Goal: Information Seeking & Learning: Check status

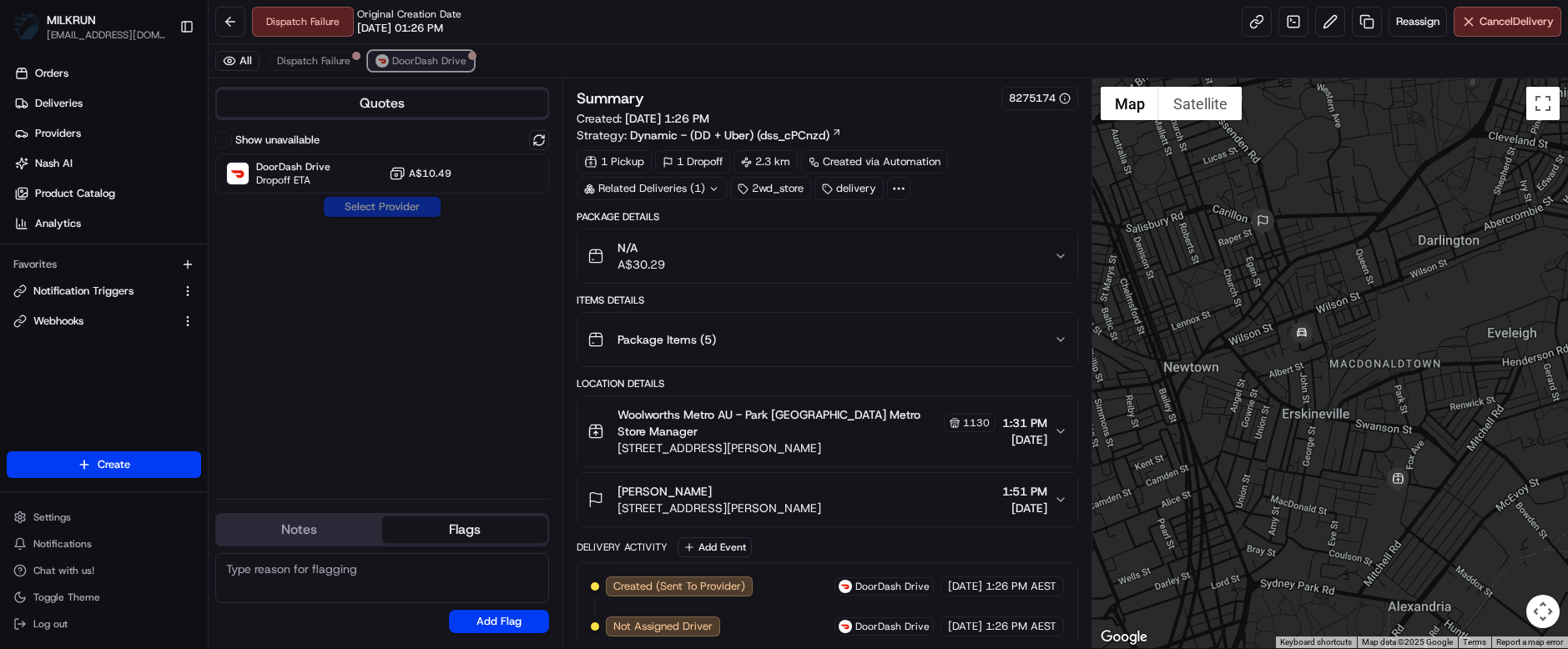
click at [433, 61] on span "DoorDash Drive" at bounding box center [429, 61] width 74 height 13
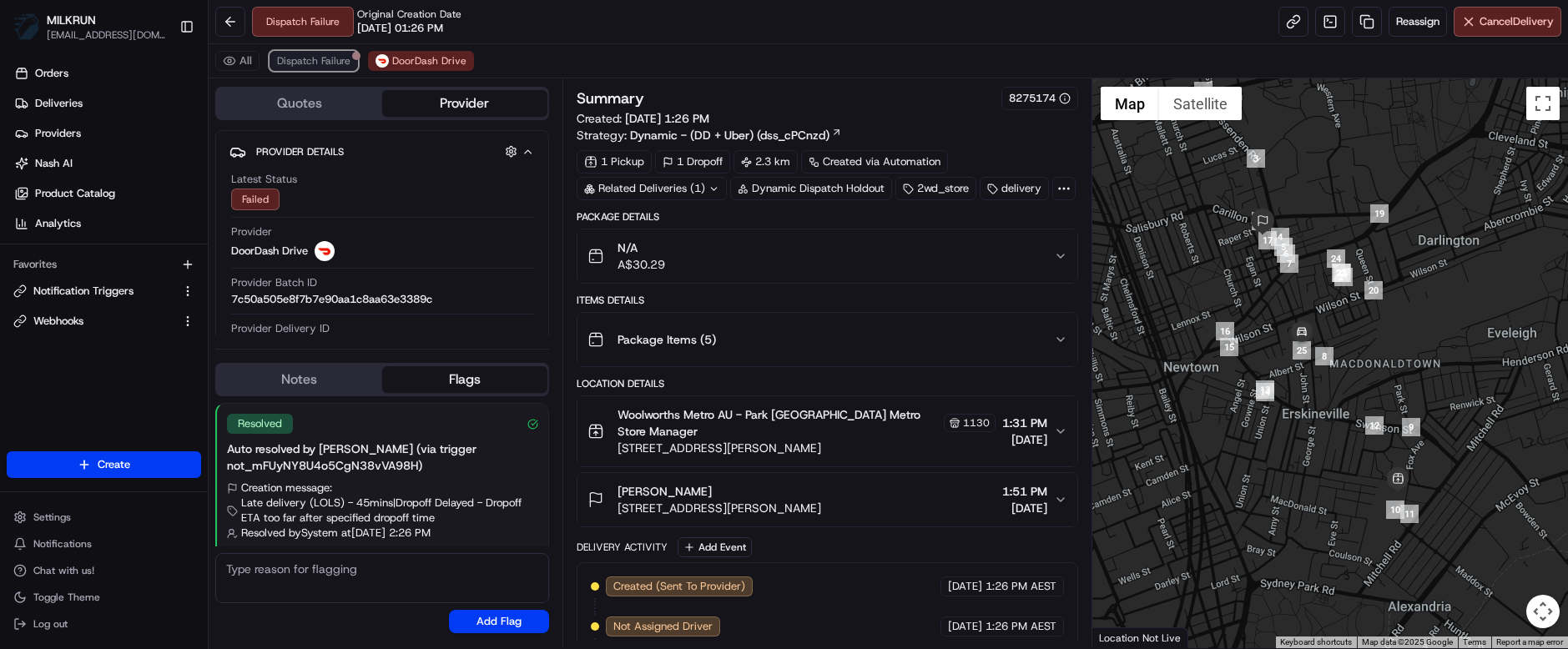
click at [276, 66] on button "Dispatch Failure" at bounding box center [314, 60] width 88 height 20
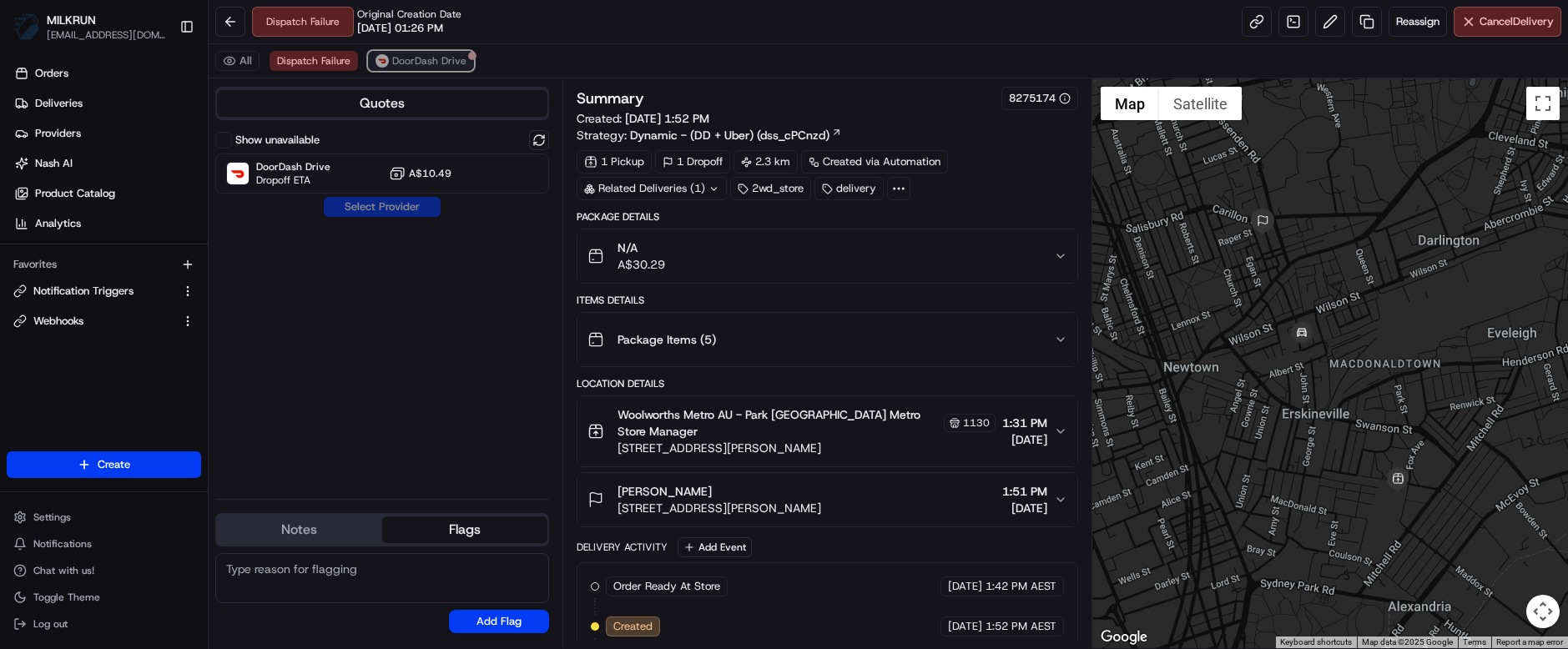
click at [418, 64] on span "DoorDash Drive" at bounding box center [429, 61] width 74 height 13
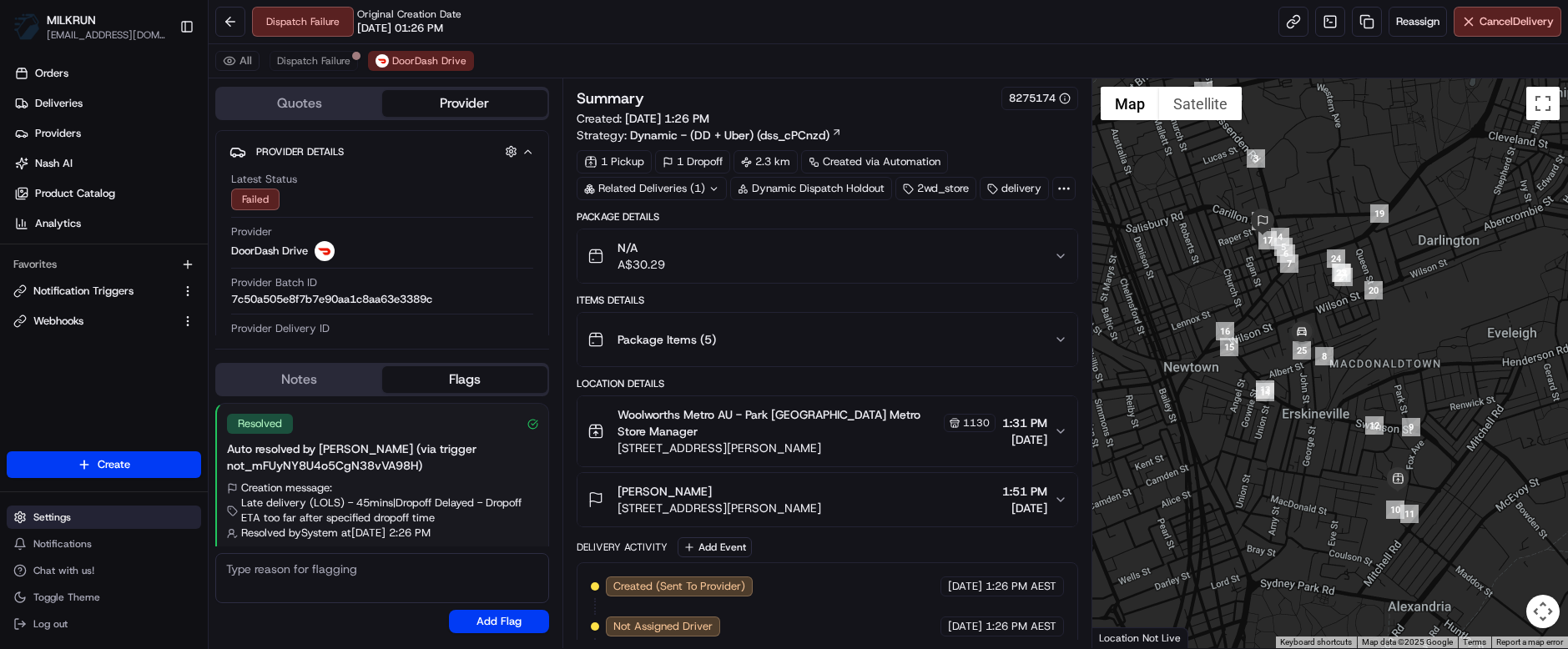
click at [56, 516] on span "Settings" at bounding box center [52, 517] width 38 height 13
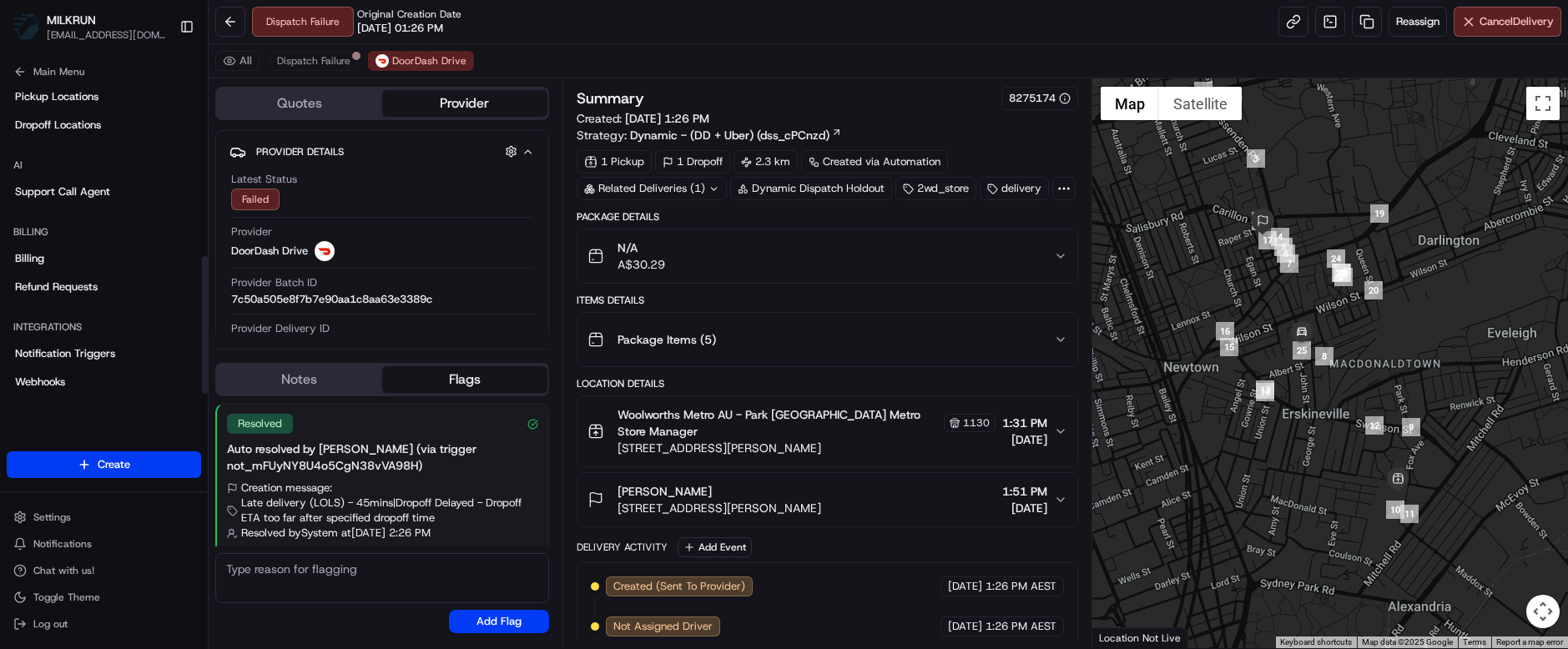
scroll to position [407, 0]
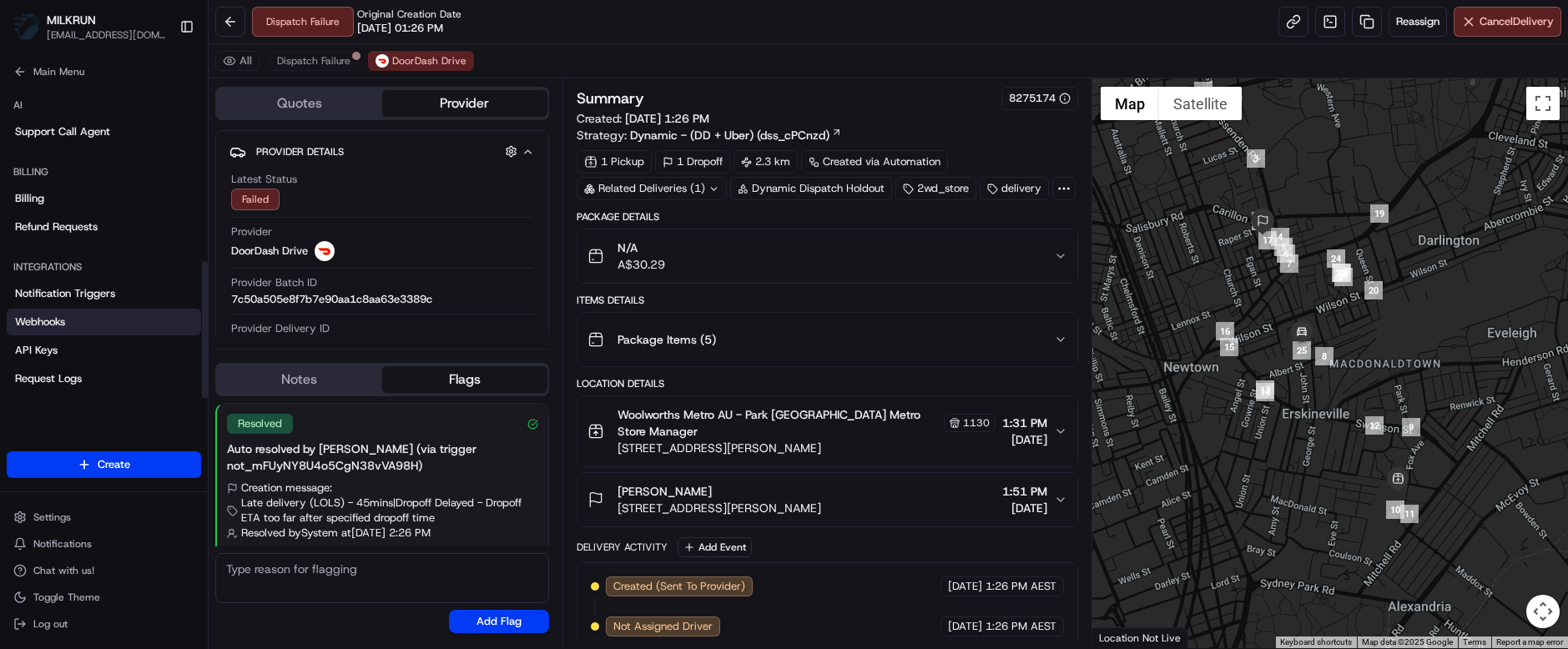
click at [56, 320] on span "Webhooks" at bounding box center [40, 322] width 50 height 15
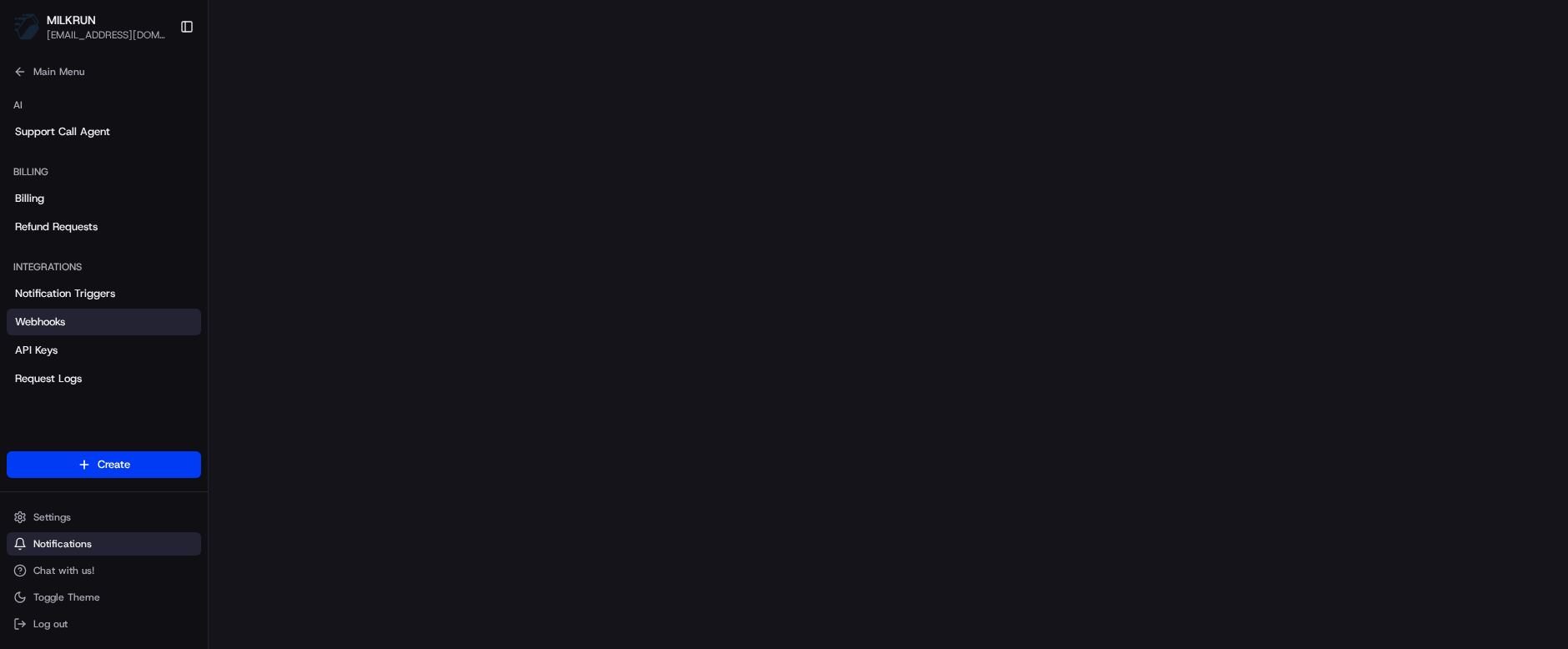
click at [77, 541] on span "Notifications" at bounding box center [62, 544] width 58 height 13
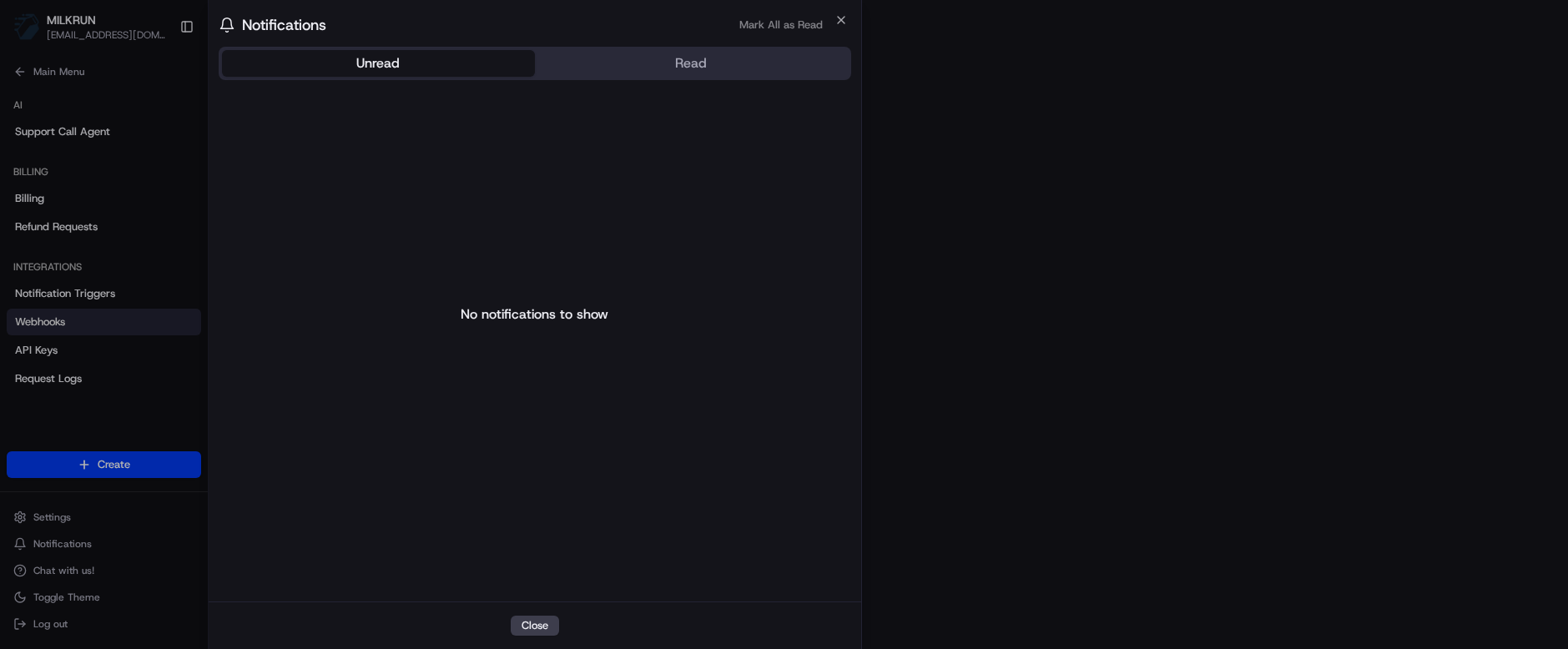
click at [50, 524] on div at bounding box center [784, 324] width 1568 height 649
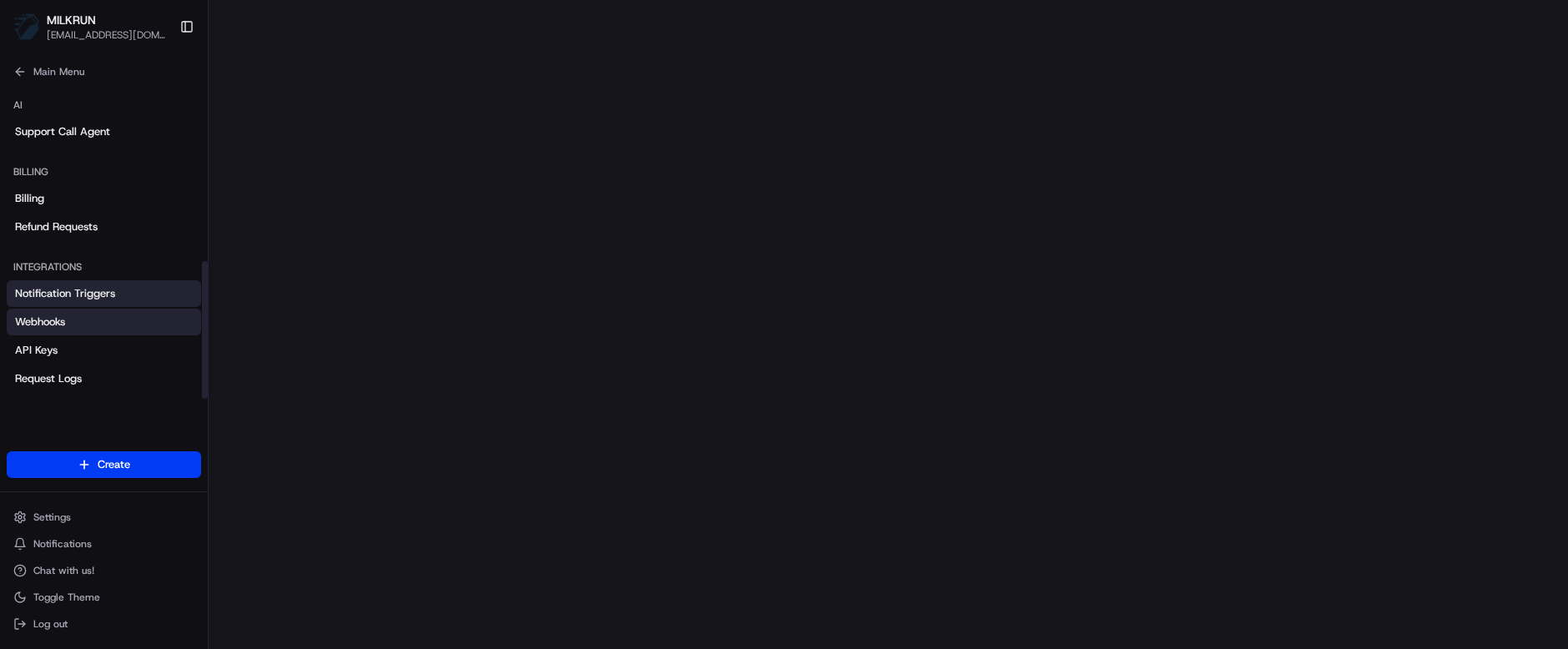
click at [52, 293] on span "Notification Triggers" at bounding box center [65, 293] width 100 height 15
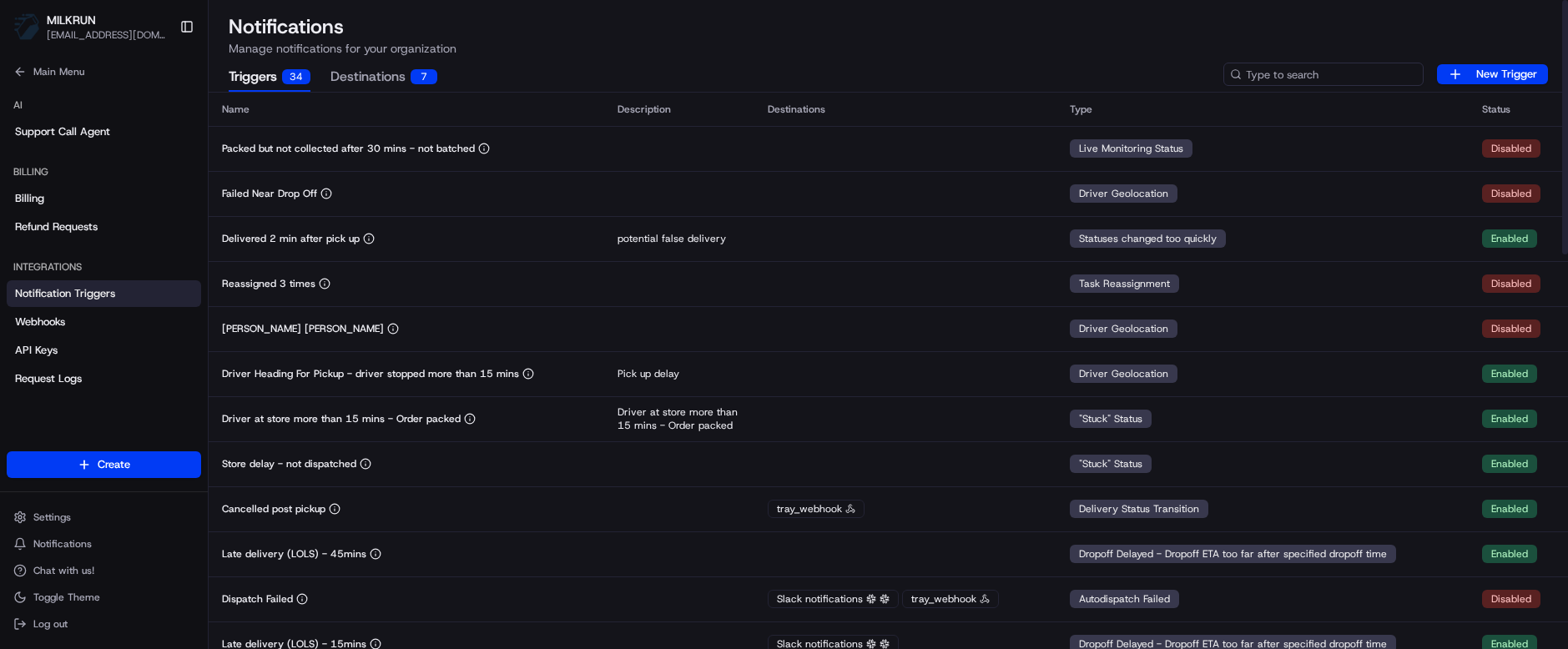
click at [1314, 78] on input at bounding box center [1323, 74] width 200 height 24
click at [1272, 64] on input at bounding box center [1323, 74] width 200 height 24
paste input "Cancelled post pickup"
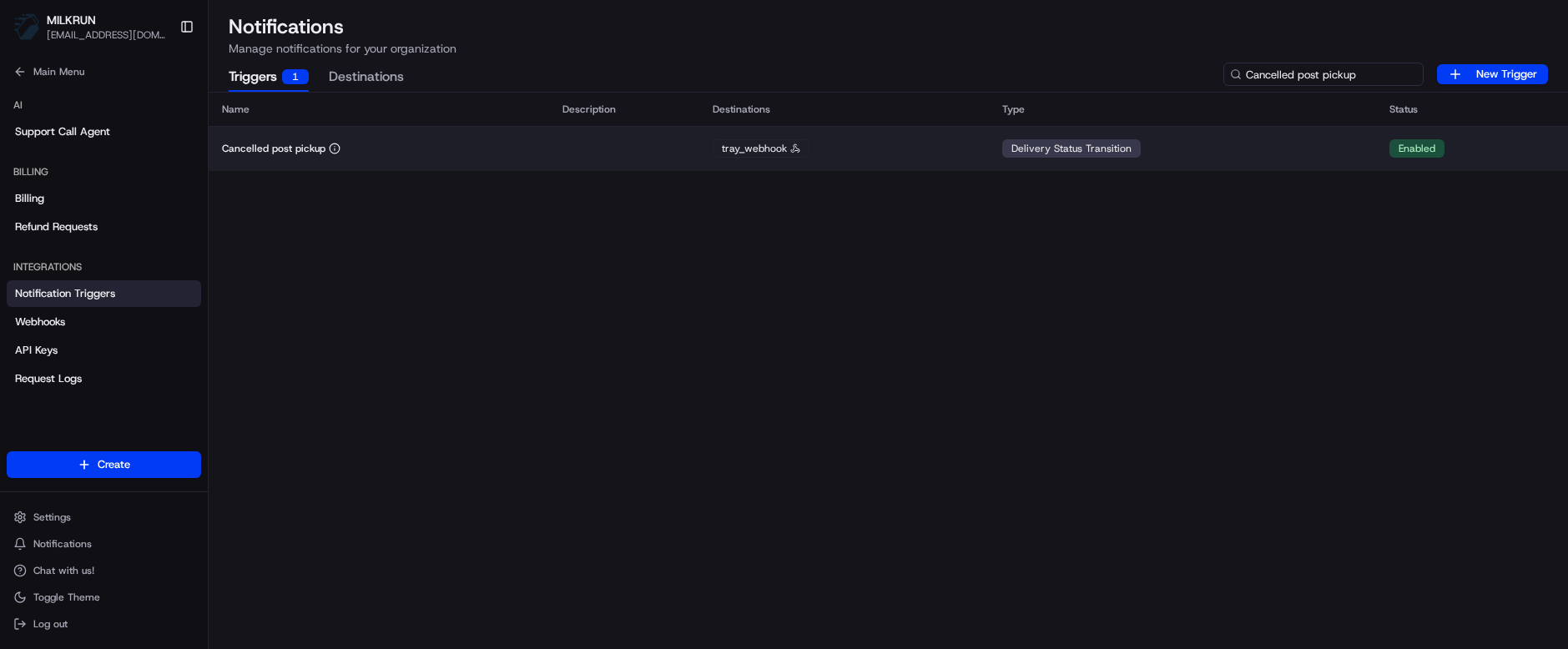
type input "Cancelled post pickup"
click at [378, 141] on td "Cancelled post pickup" at bounding box center [379, 149] width 341 height 45
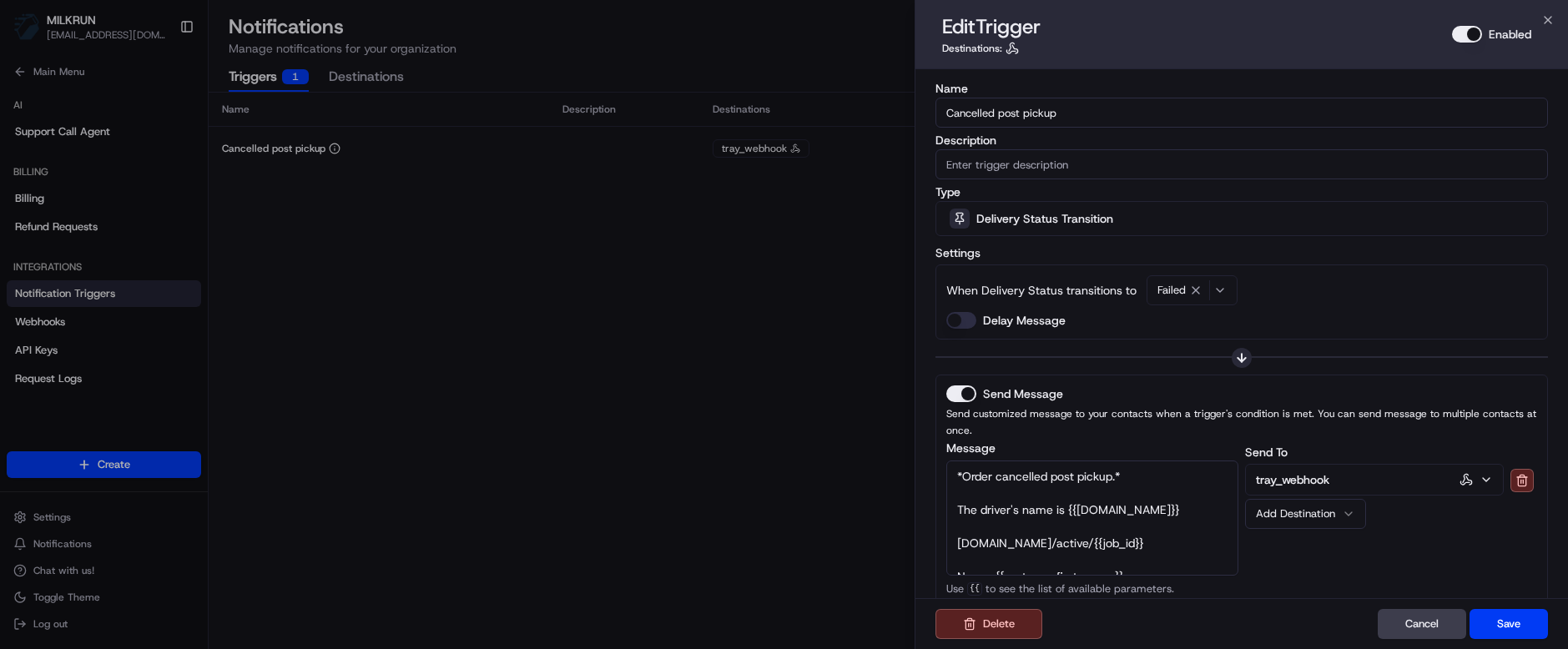
click at [1224, 288] on icon "button" at bounding box center [1220, 291] width 13 height 13
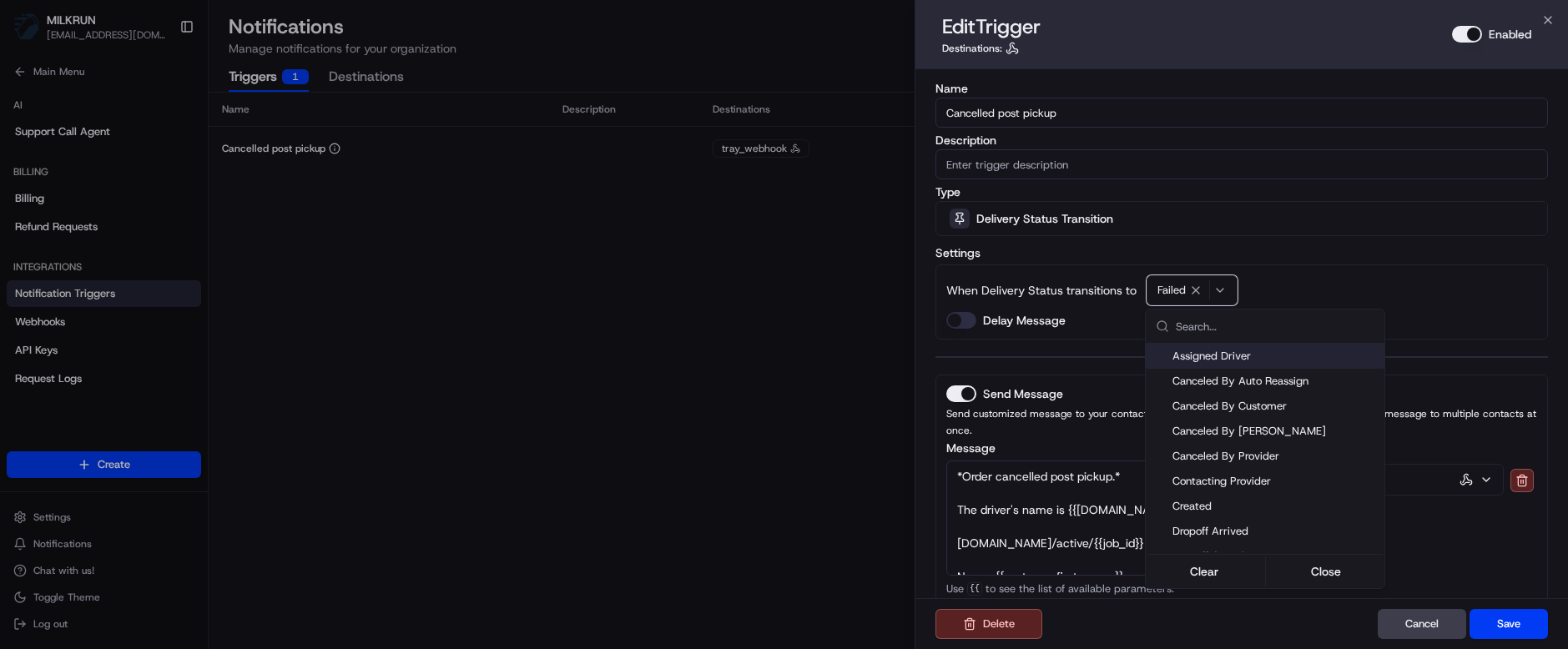
click at [1419, 262] on div at bounding box center [784, 324] width 1568 height 649
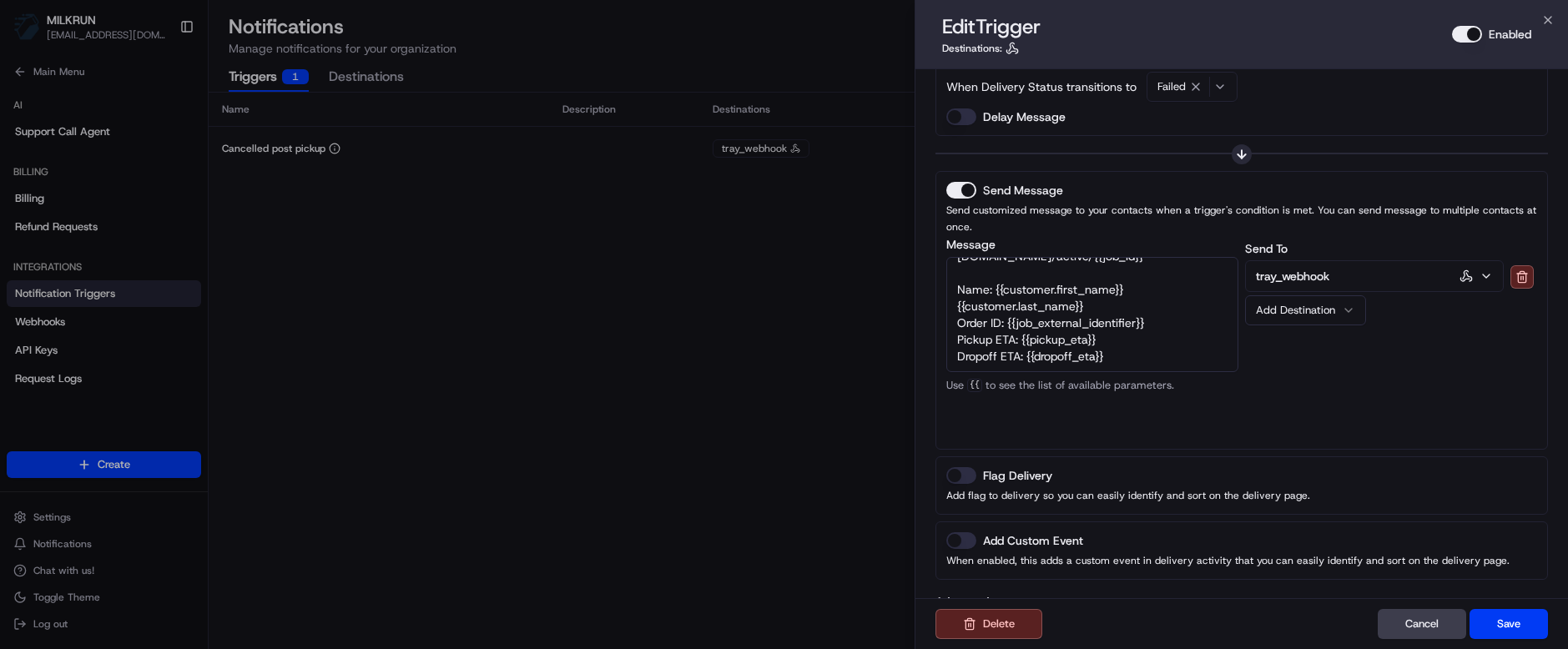
scroll to position [235, 0]
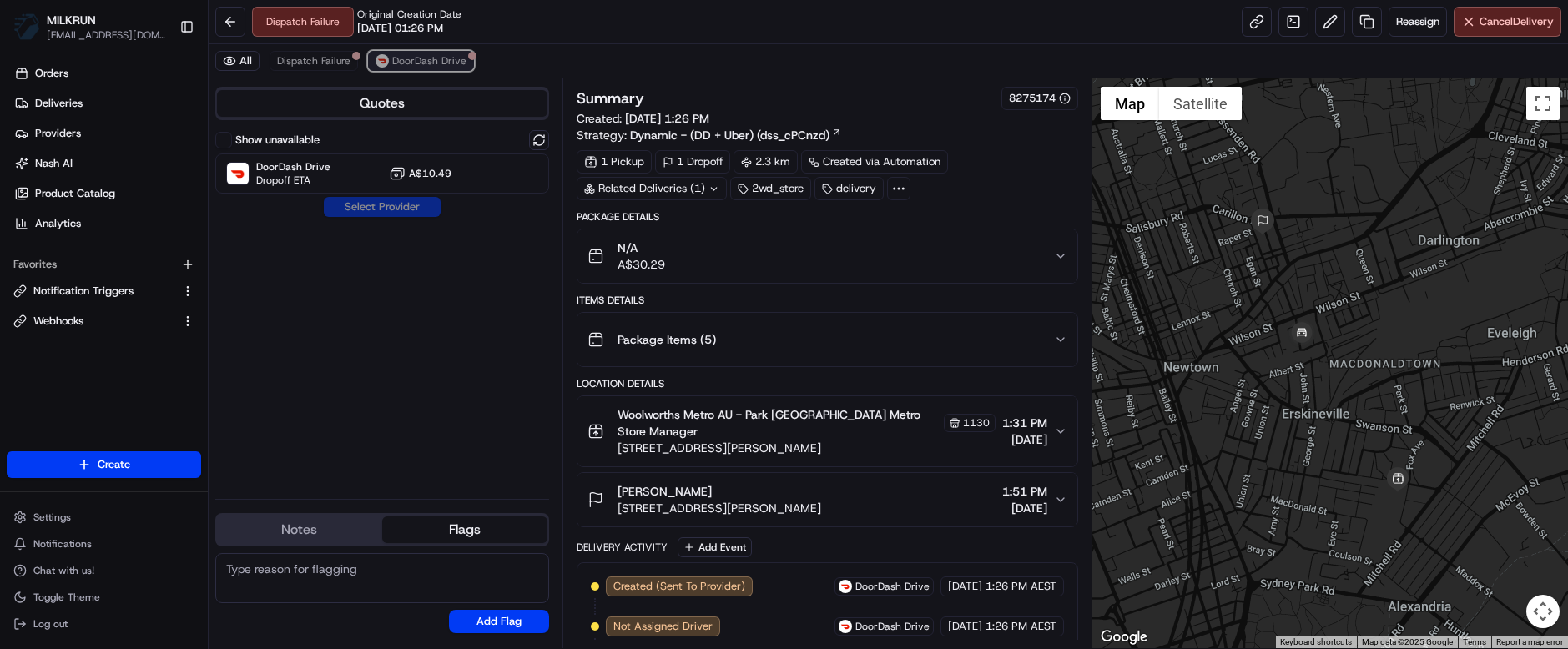
click at [419, 61] on span "DoorDash Drive" at bounding box center [429, 61] width 74 height 13
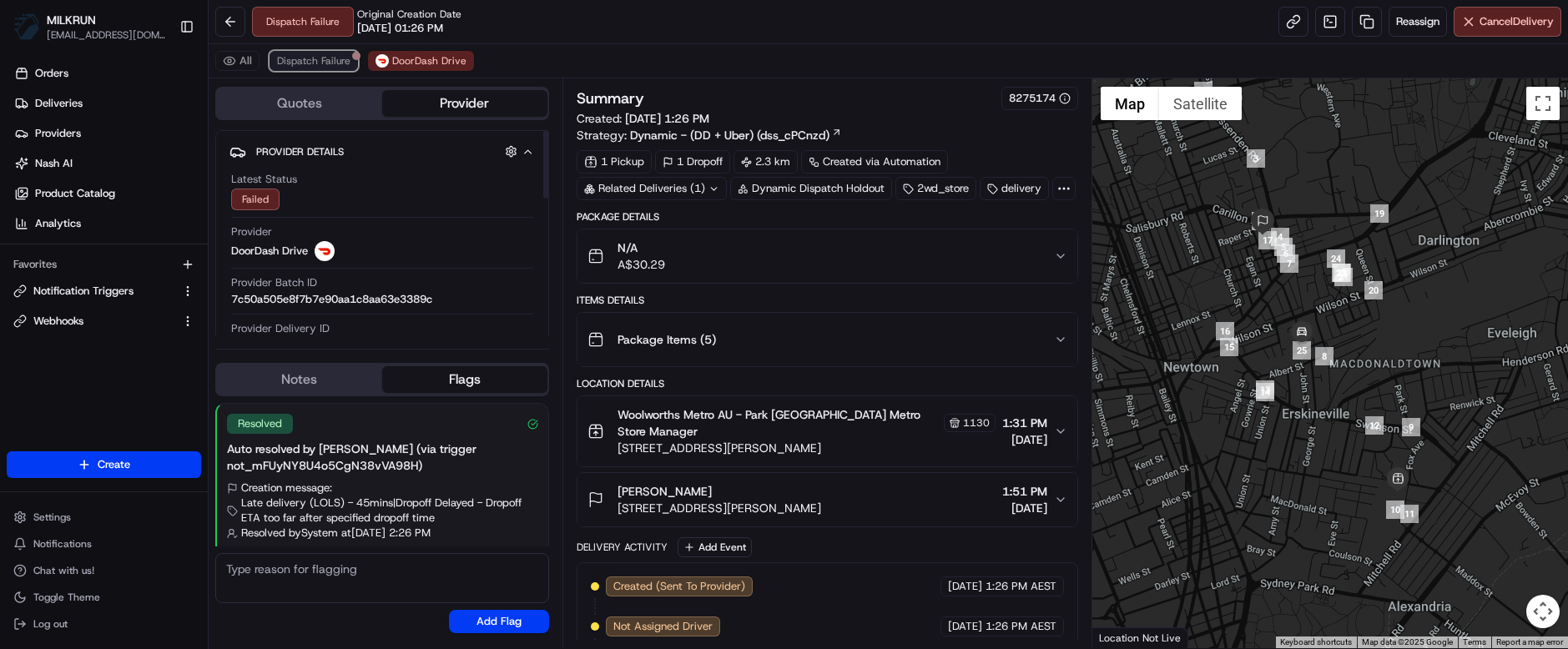
click at [317, 57] on span "Dispatch Failure" at bounding box center [314, 61] width 73 height 13
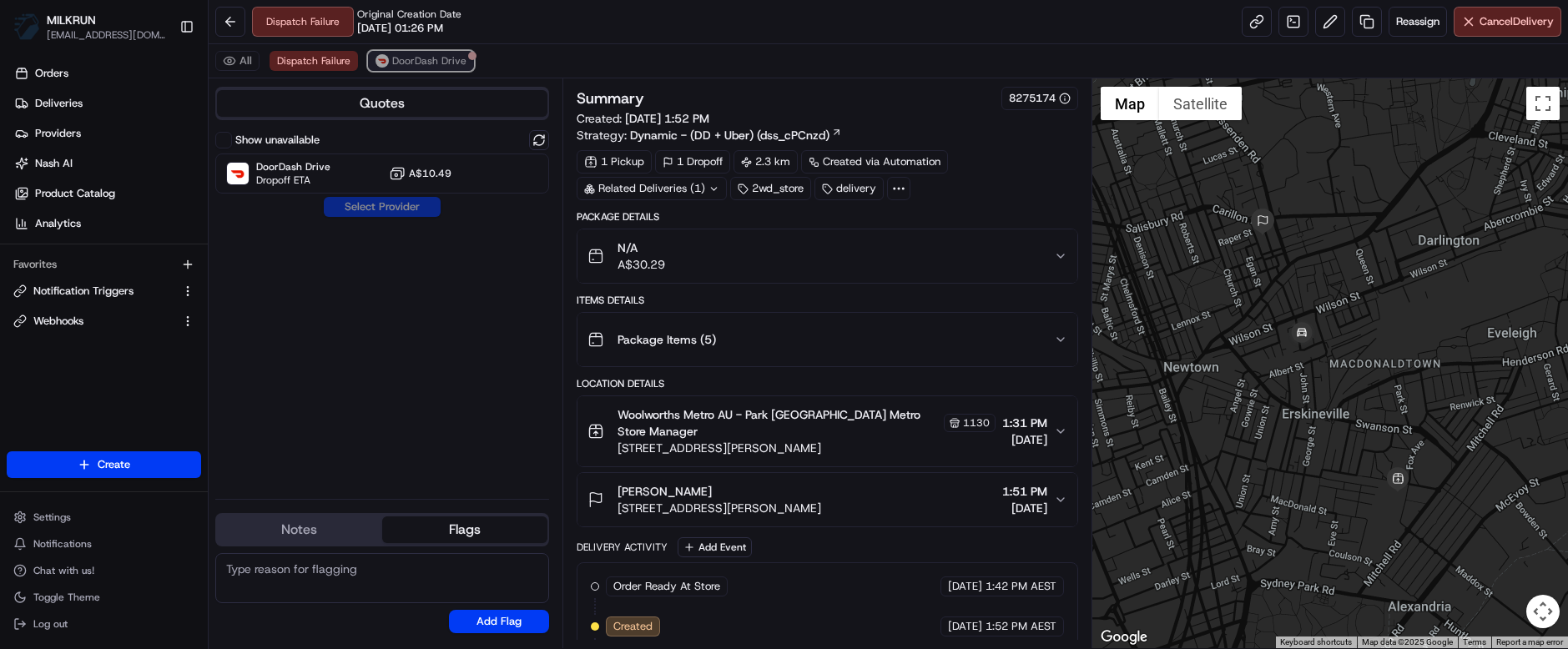
click at [434, 60] on span "DoorDash Drive" at bounding box center [429, 61] width 74 height 13
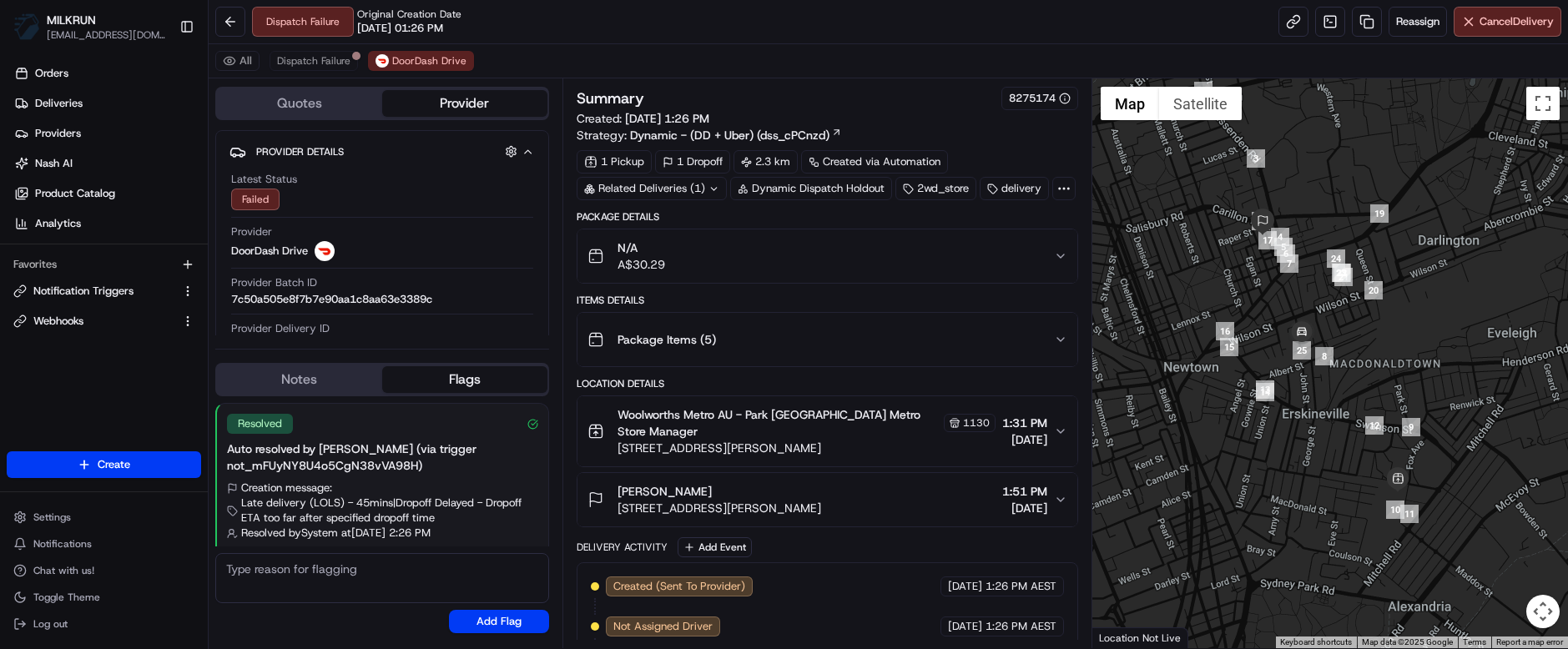
click at [301, 20] on div "Dispatch Failure Original Creation Date [DATE] 01:26 PM" at bounding box center [356, 22] width 210 height 30
click at [401, 54] on button "DoorDash Drive" at bounding box center [420, 60] width 106 height 20
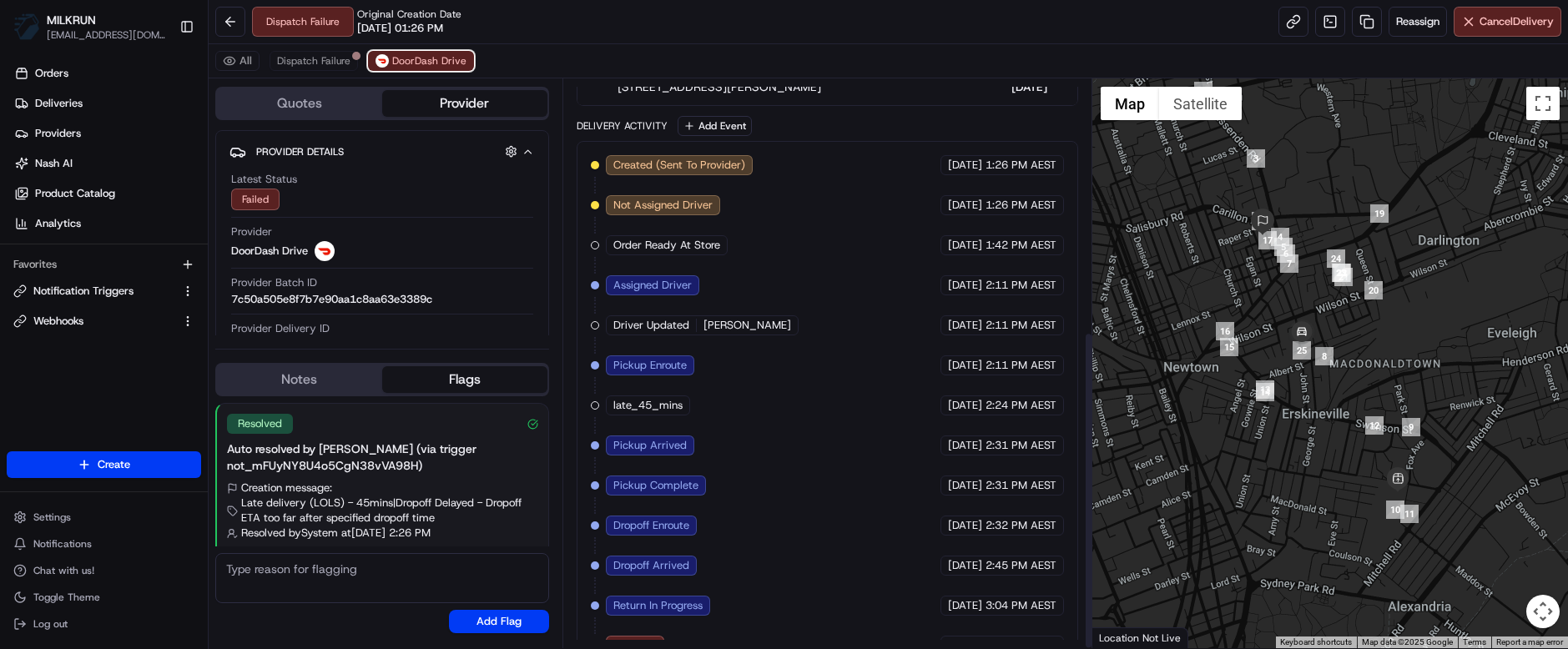
scroll to position [451, 0]
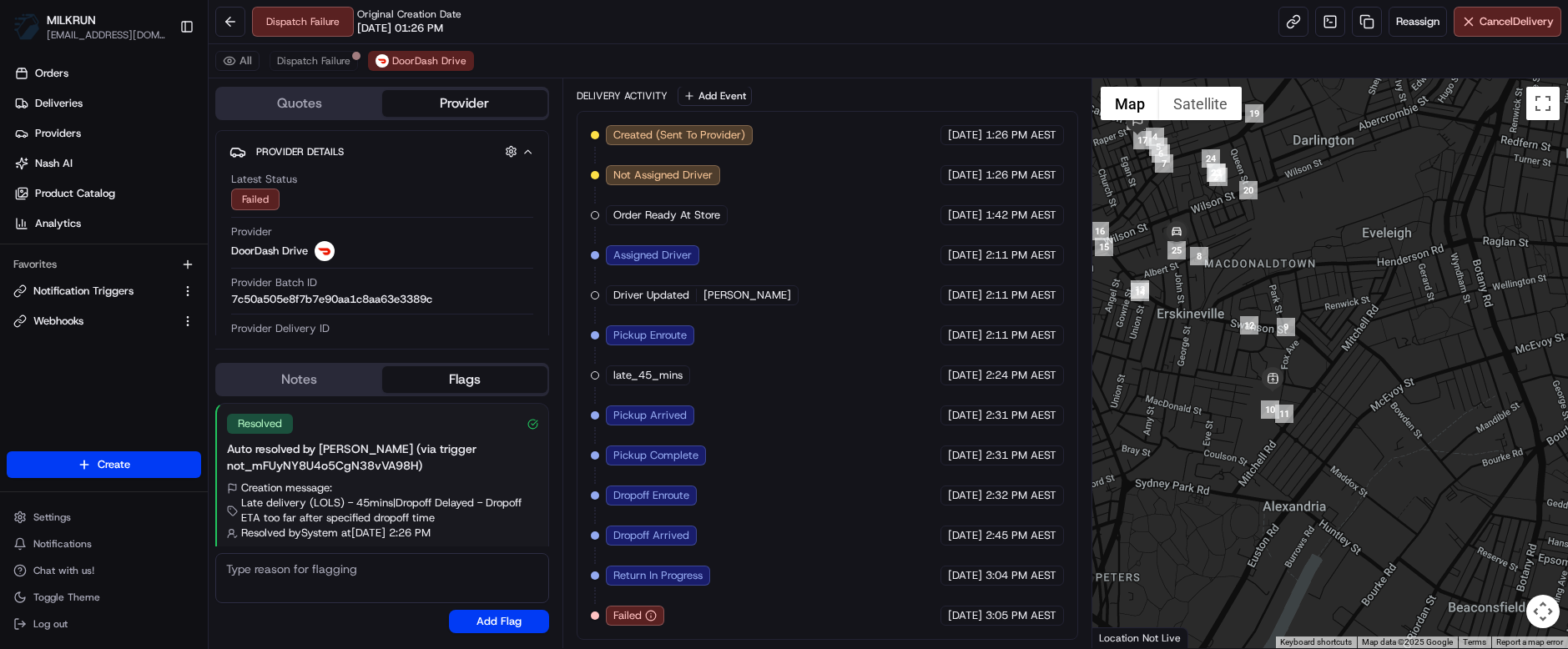
drag, startPoint x: 1476, startPoint y: 483, endPoint x: 1389, endPoint y: 414, distance: 111.0
click at [1389, 414] on div at bounding box center [1330, 363] width 476 height 570
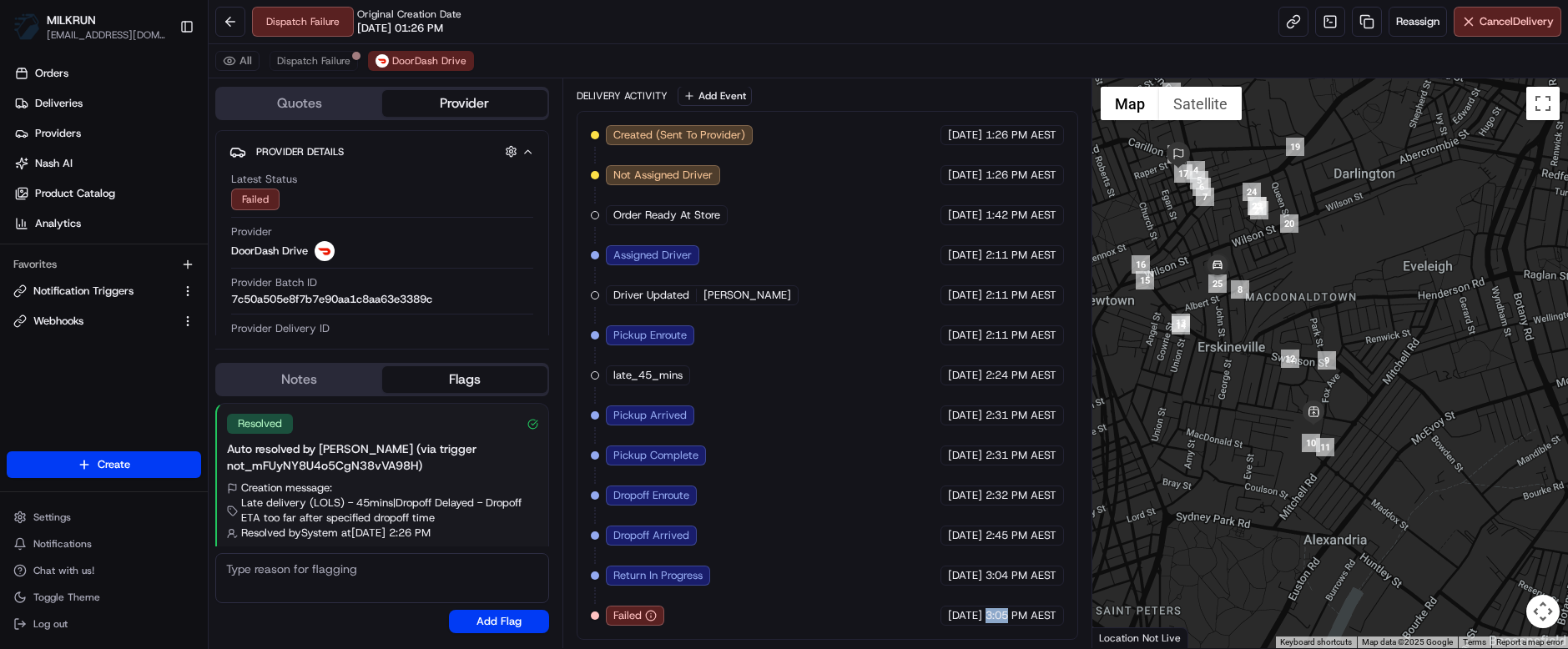
drag, startPoint x: 1006, startPoint y: 616, endPoint x: 986, endPoint y: 612, distance: 20.4
click at [986, 612] on span "3:05 PM AEST" at bounding box center [1021, 616] width 71 height 15
click at [1024, 615] on span "3:05 PM AEST" at bounding box center [1021, 616] width 71 height 15
drag, startPoint x: 1007, startPoint y: 617, endPoint x: 988, endPoint y: 616, distance: 19.0
click at [988, 616] on span "3:05 PM AEST" at bounding box center [1021, 616] width 71 height 15
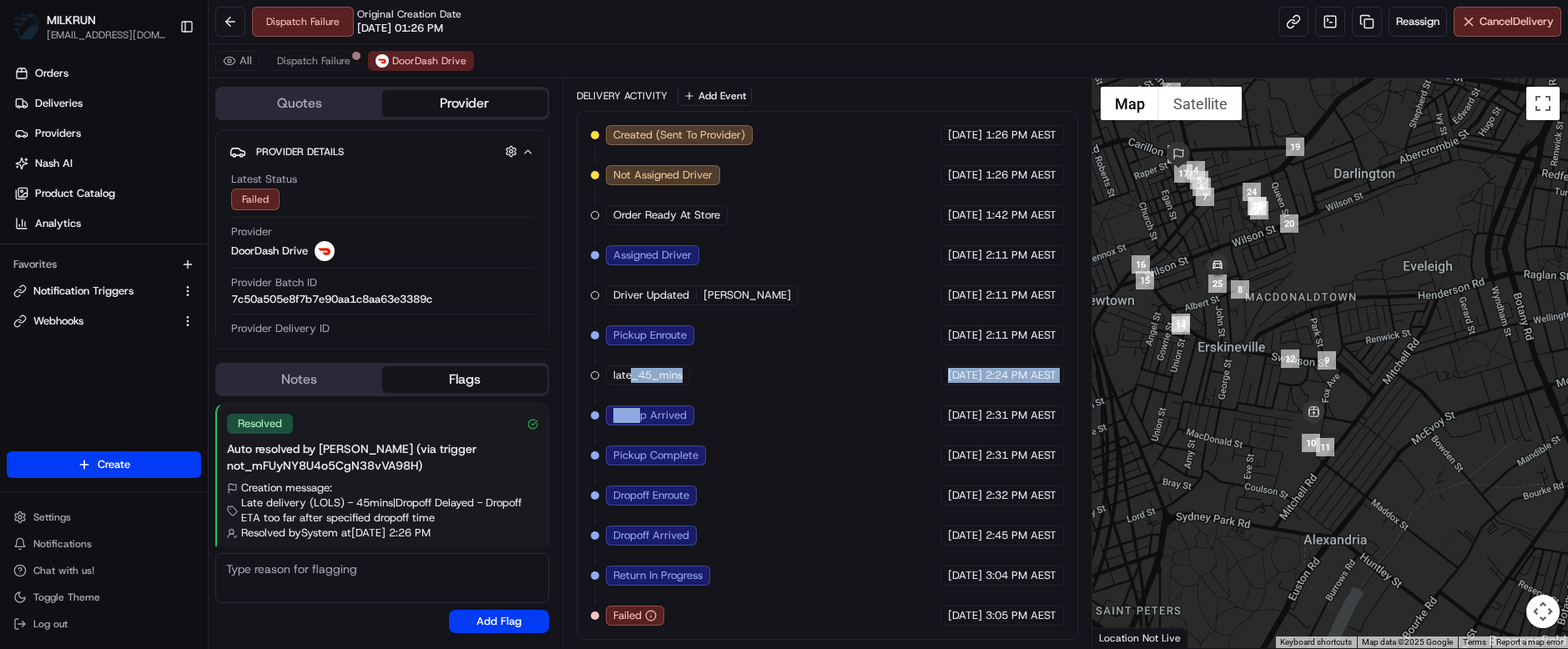
drag, startPoint x: 634, startPoint y: 387, endPoint x: 639, endPoint y: 445, distance: 58.2
click at [639, 440] on div "Created (Sent To Provider) DoorDash Drive [DATE] 1:26 PM AEST Not Assigned Driv…" at bounding box center [827, 375] width 473 height 500
click at [693, 575] on span "Return In Progress" at bounding box center [657, 576] width 89 height 15
click at [302, 61] on span "Dispatch Failure" at bounding box center [314, 61] width 73 height 13
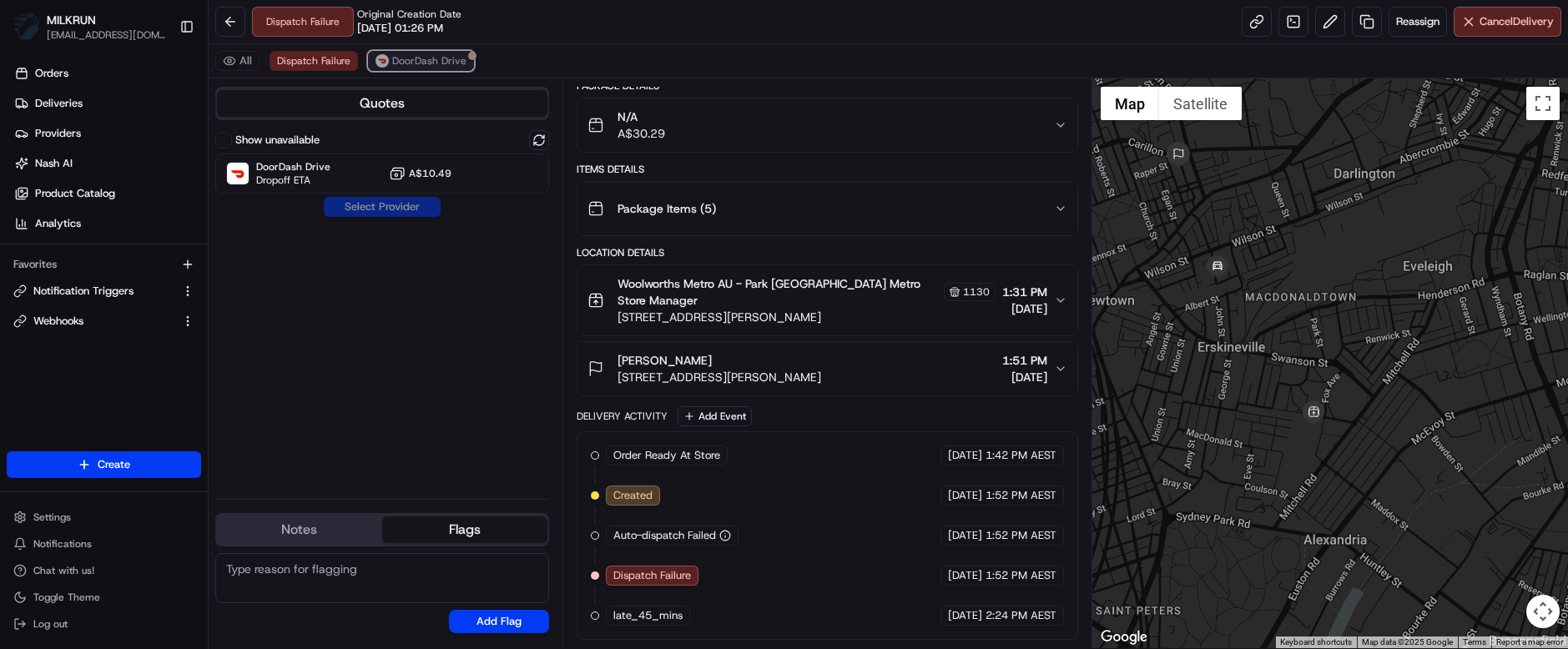
click at [404, 62] on span "DoorDash Drive" at bounding box center [429, 61] width 74 height 13
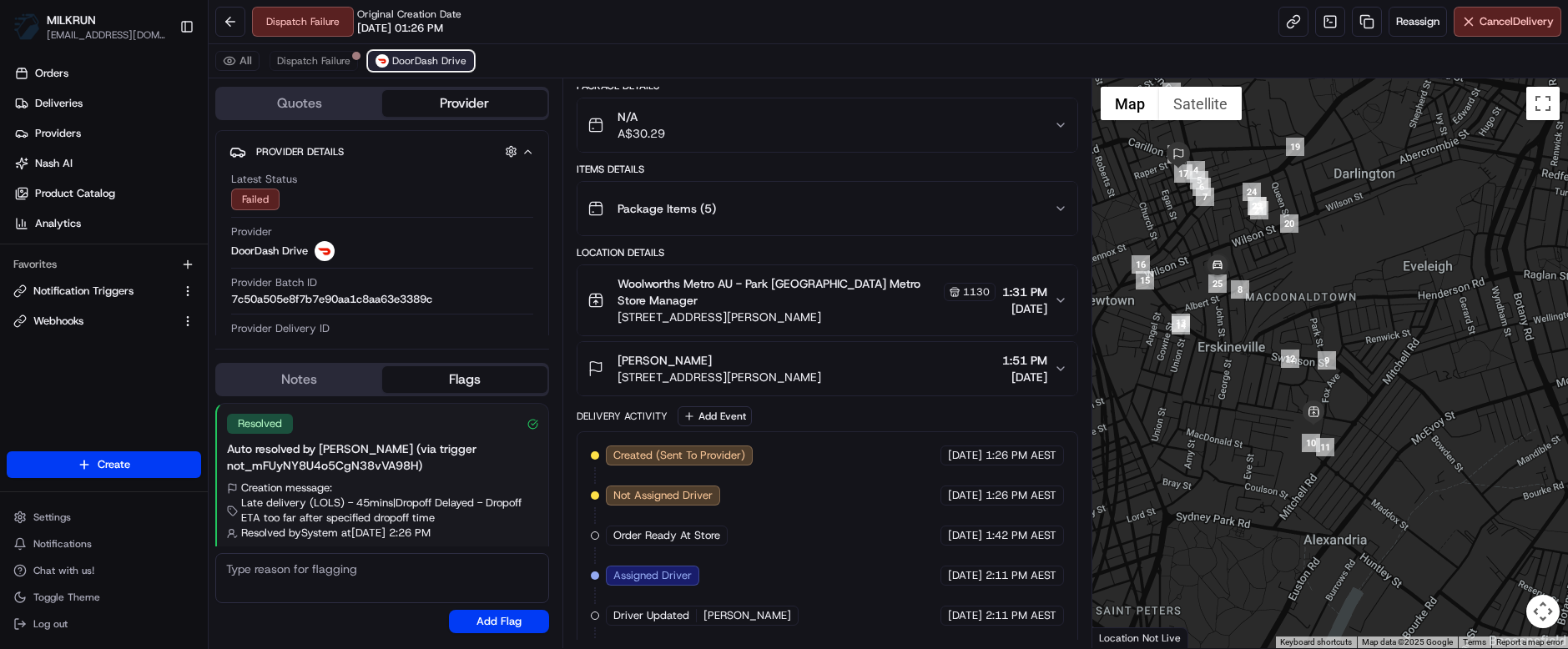
scroll to position [451, 0]
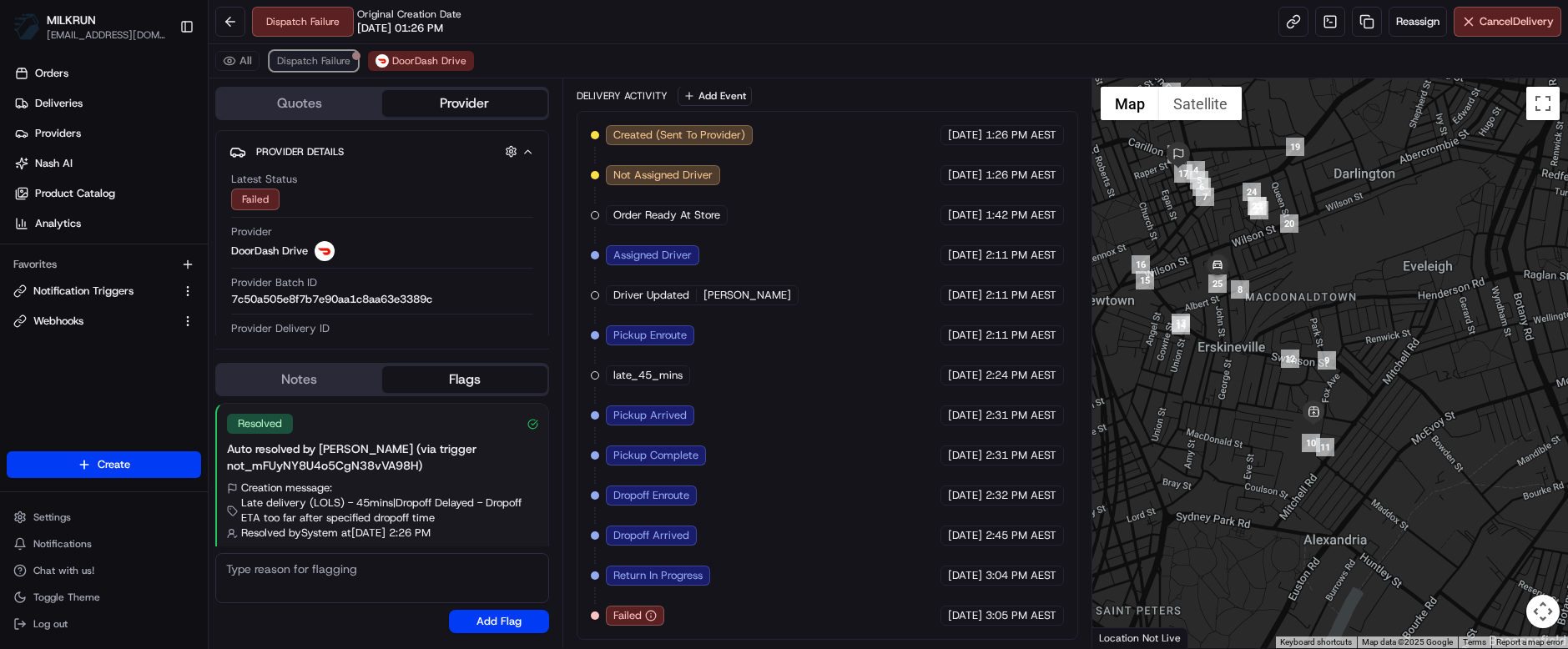
click at [304, 61] on span "Dispatch Failure" at bounding box center [314, 61] width 73 height 13
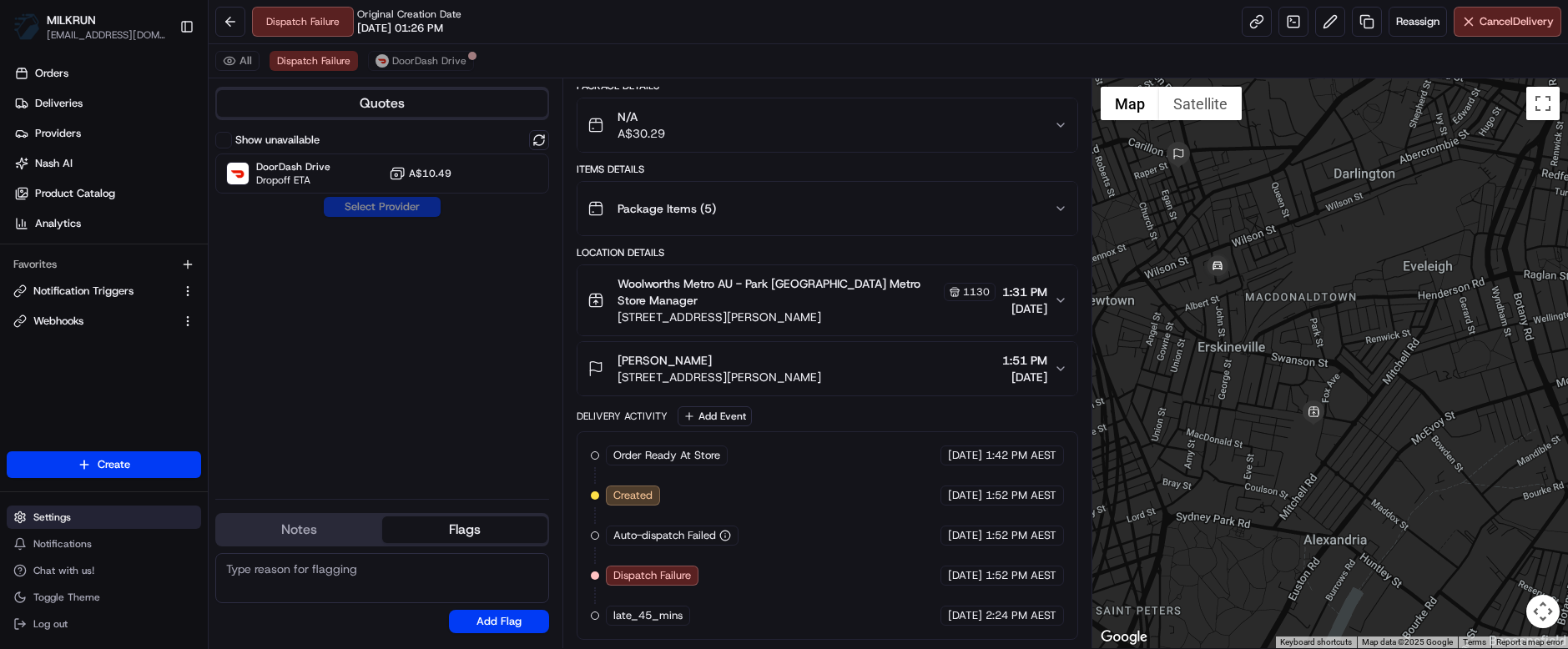
click at [63, 521] on span "Settings" at bounding box center [52, 517] width 38 height 13
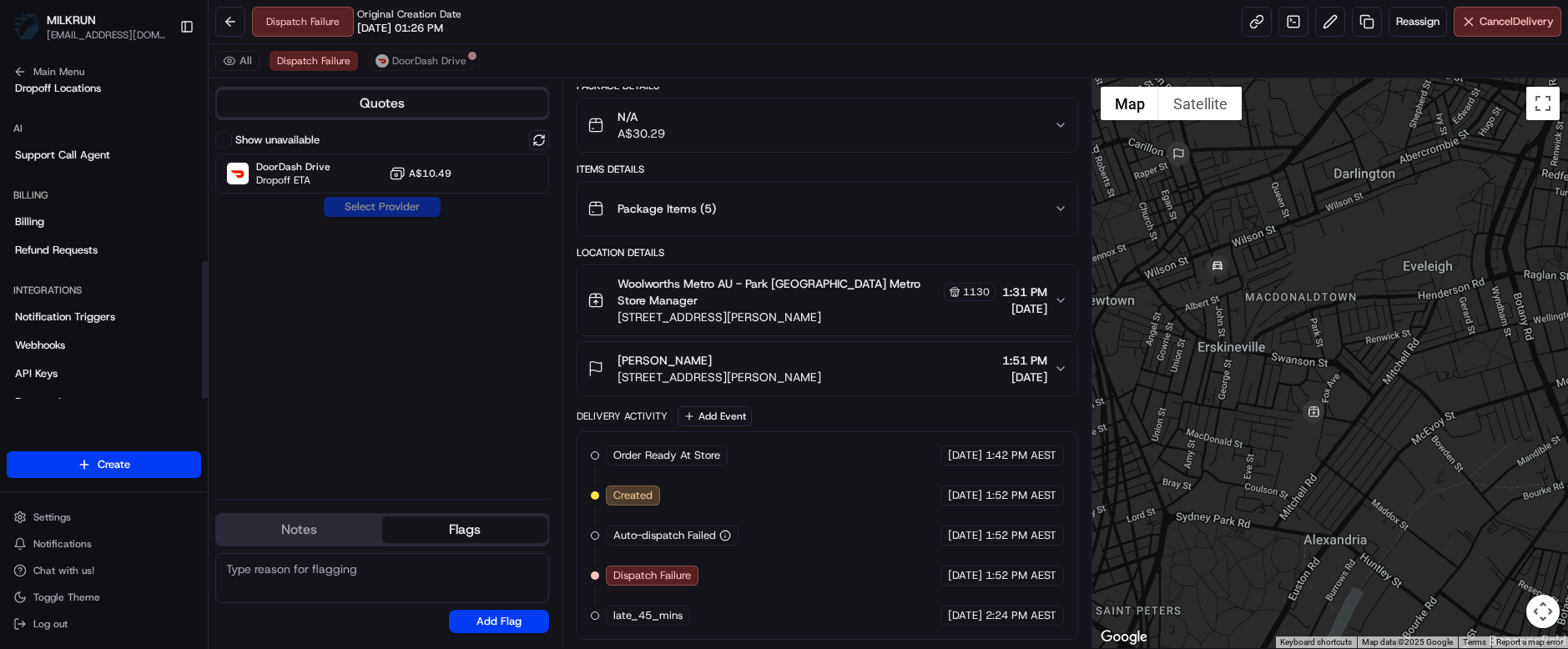
scroll to position [407, 0]
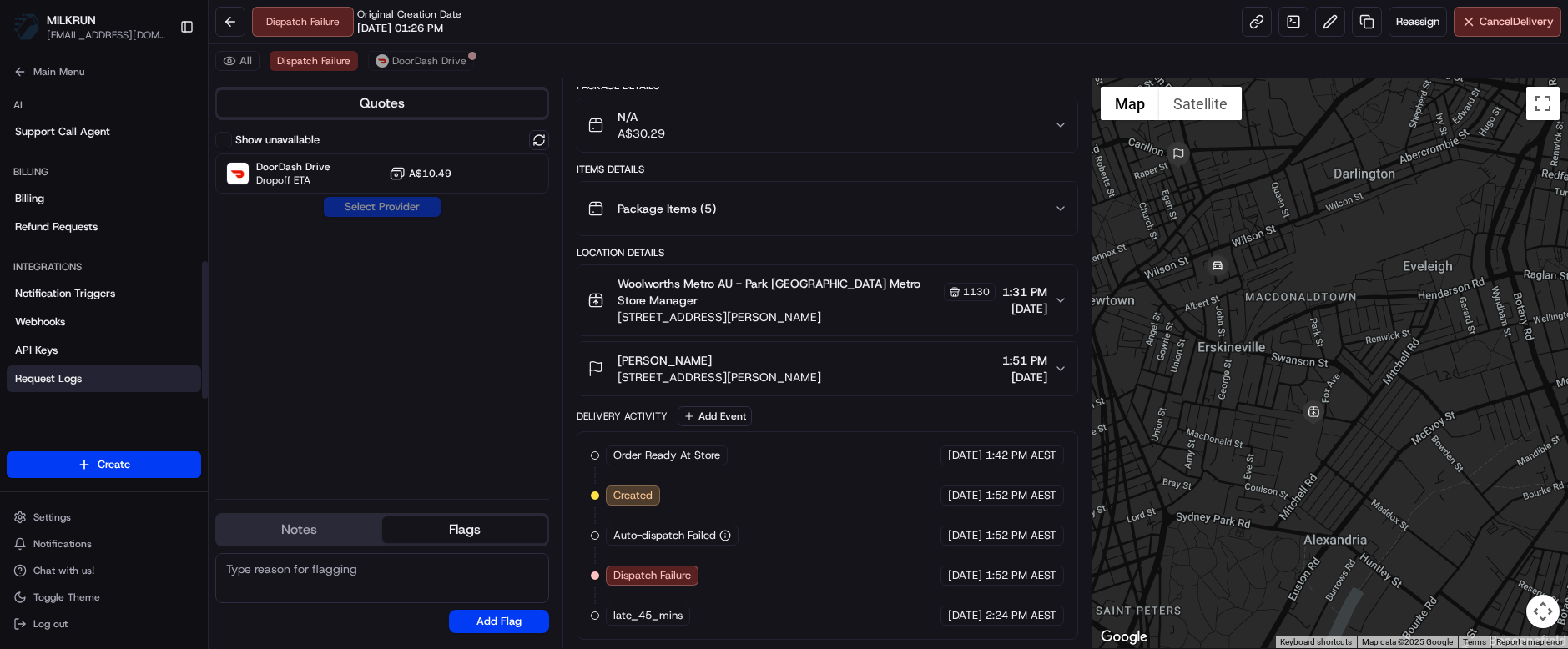
click at [115, 378] on link "Request Logs" at bounding box center [103, 379] width 195 height 26
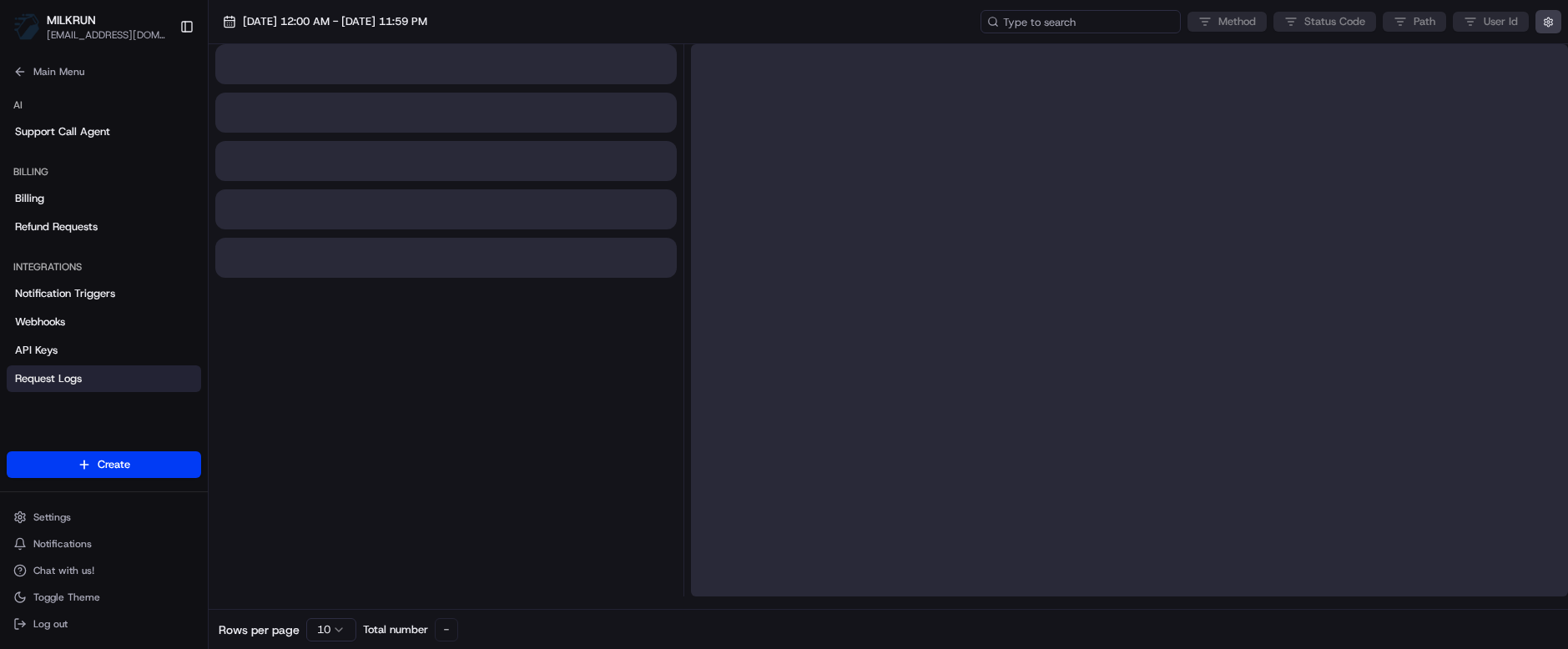
click at [1092, 24] on input at bounding box center [1080, 22] width 200 height 24
paste input "job_XzGbTh4RjsHd48JTcQWG4J"
type input "job_XzGbTh4RjsHd48JTcQWG4J"
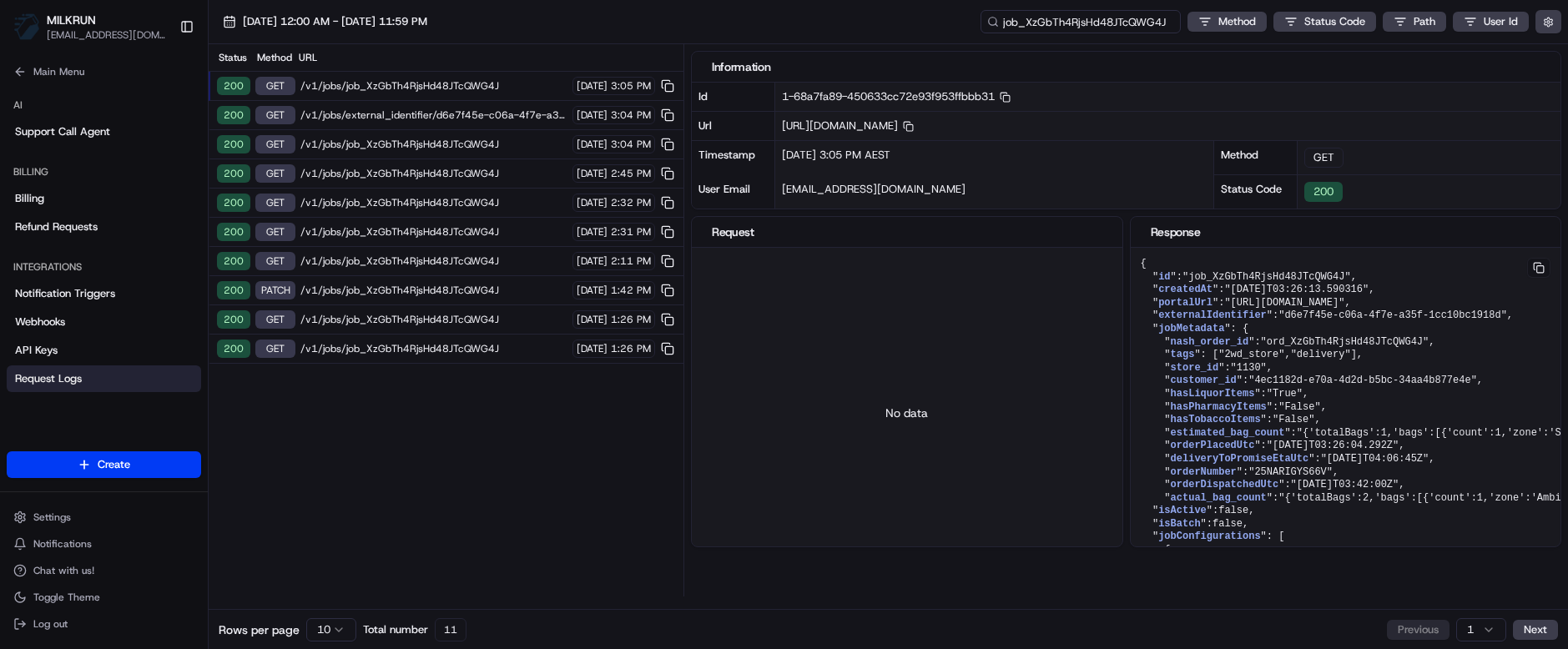
click at [1098, 24] on input "job_XzGbTh4RjsHd48JTcQWG4J" at bounding box center [1080, 22] width 200 height 24
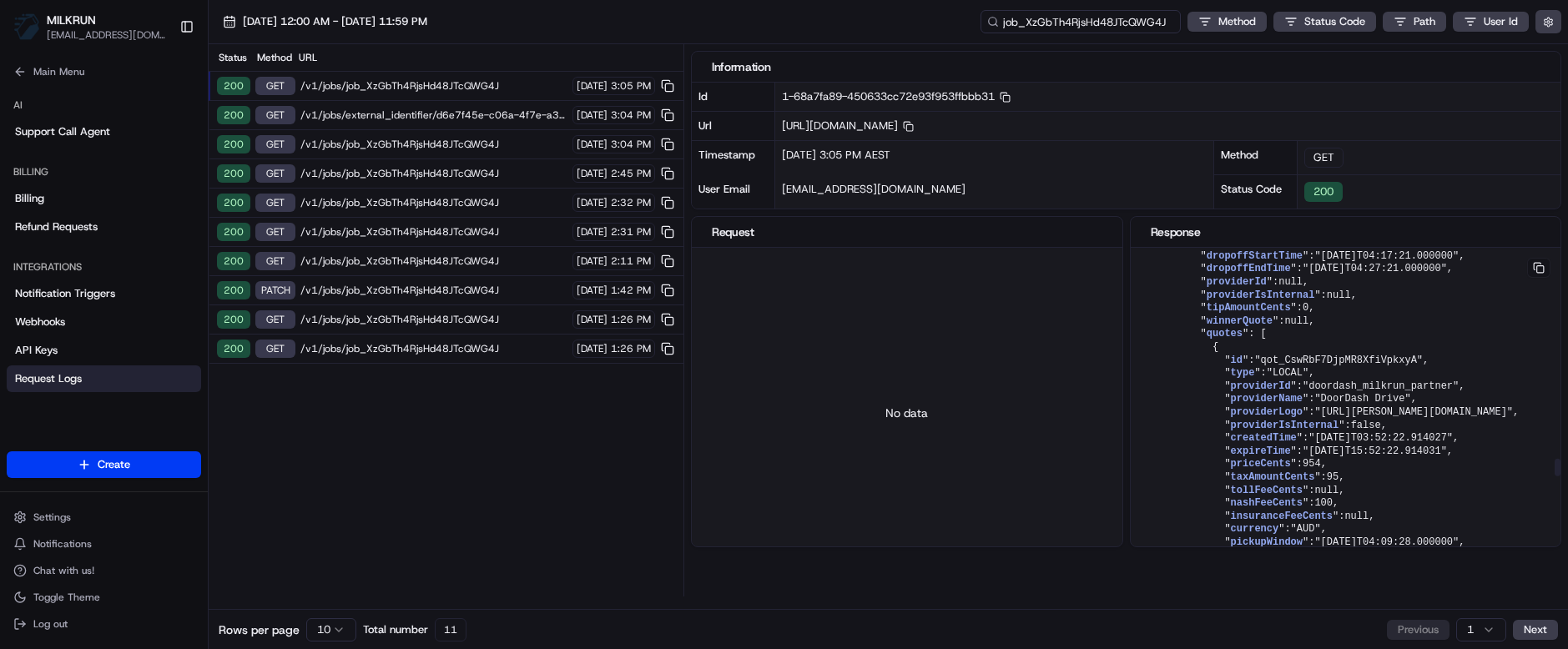
scroll to position [4172, 0]
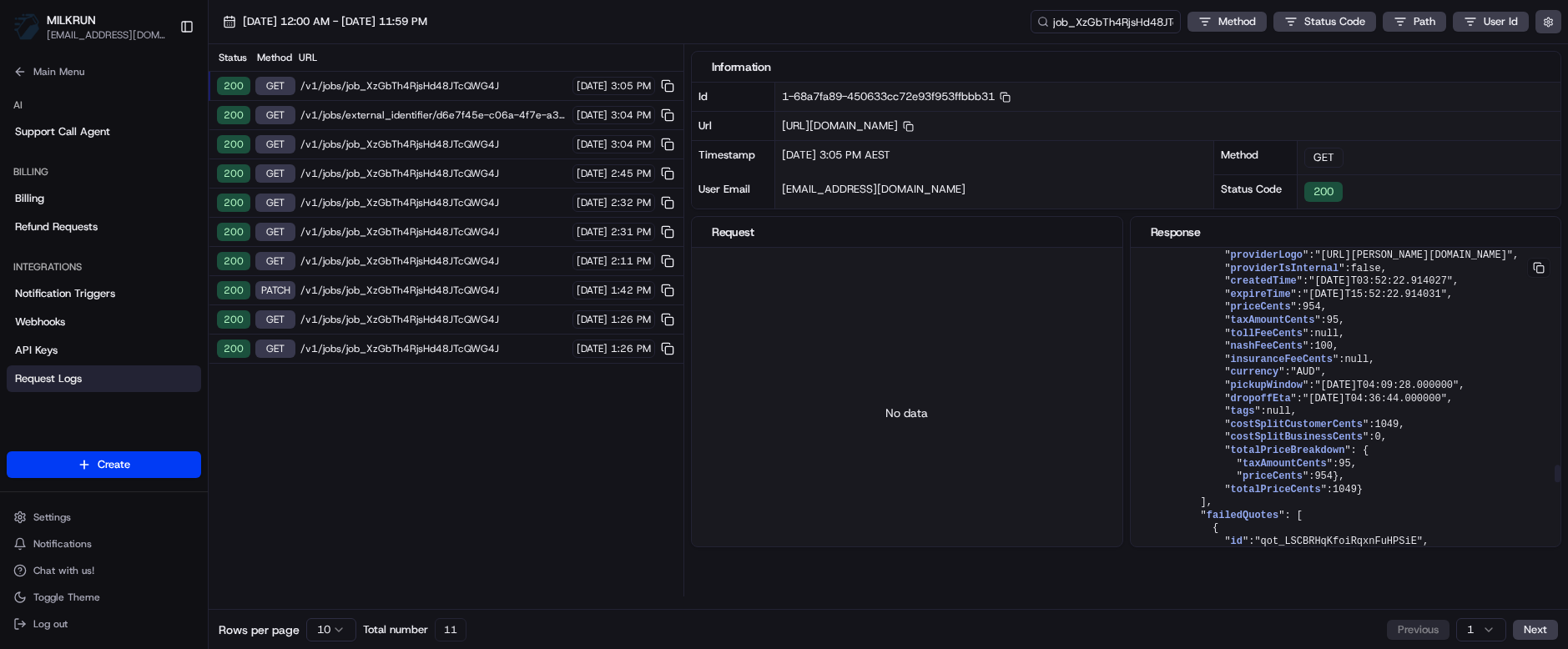
drag, startPoint x: 1296, startPoint y: 463, endPoint x: 1481, endPoint y: 464, distance: 185.0
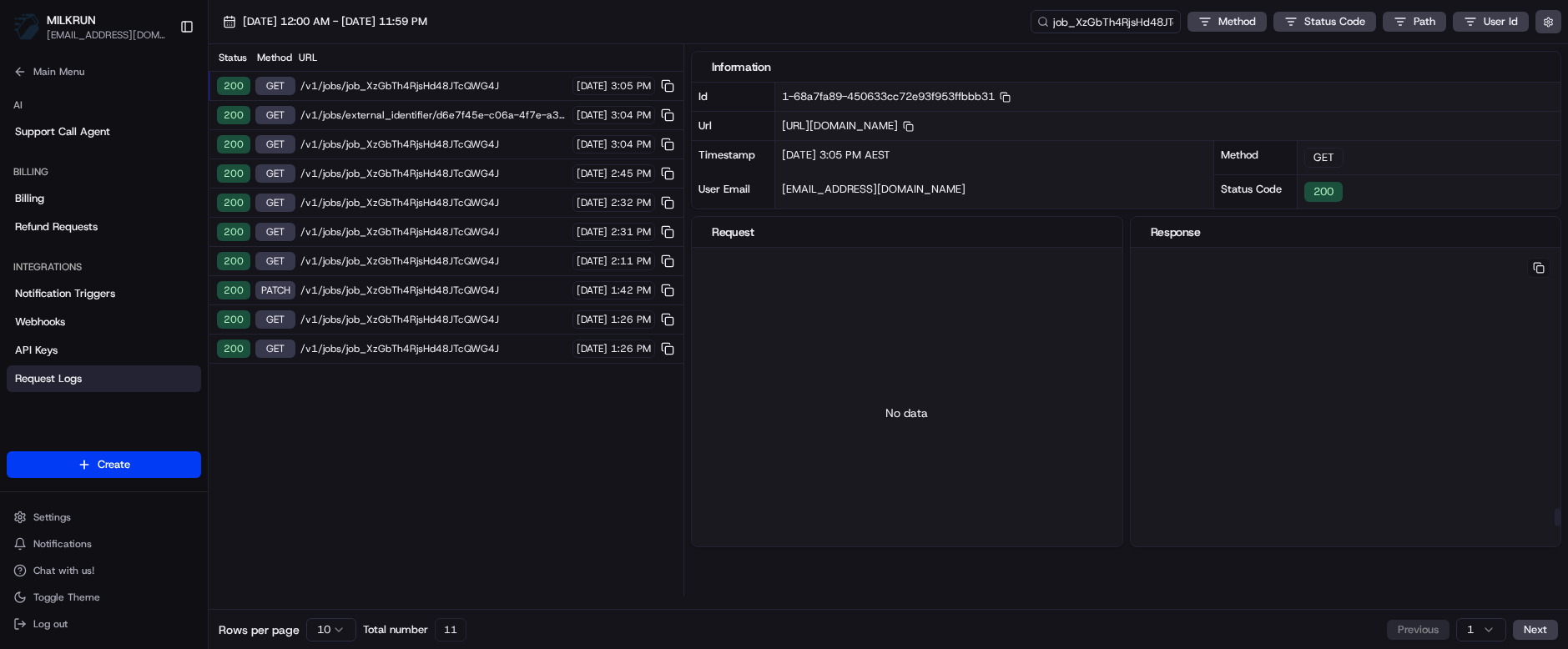
scroll to position [5007, 1969]
drag, startPoint x: 1213, startPoint y: 433, endPoint x: 1537, endPoint y: 440, distance: 324.1
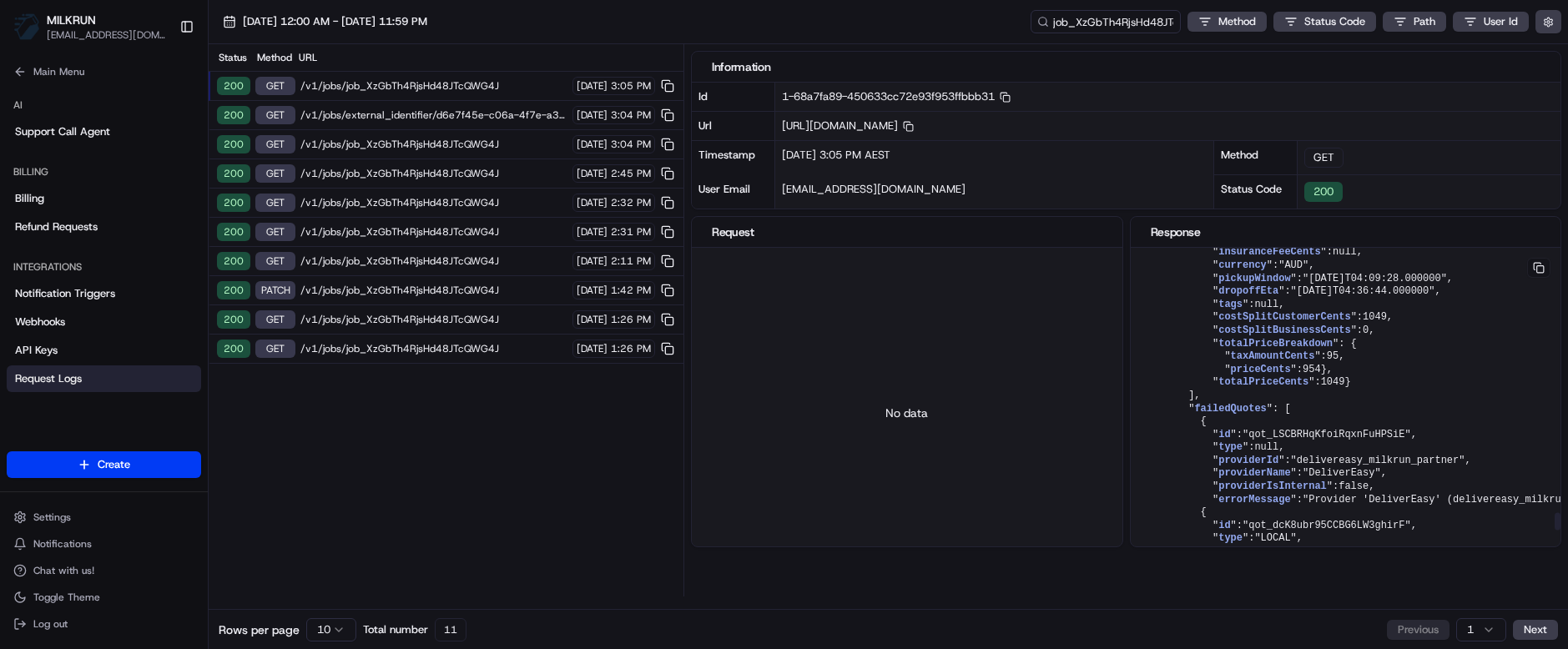
scroll to position [5090, 0]
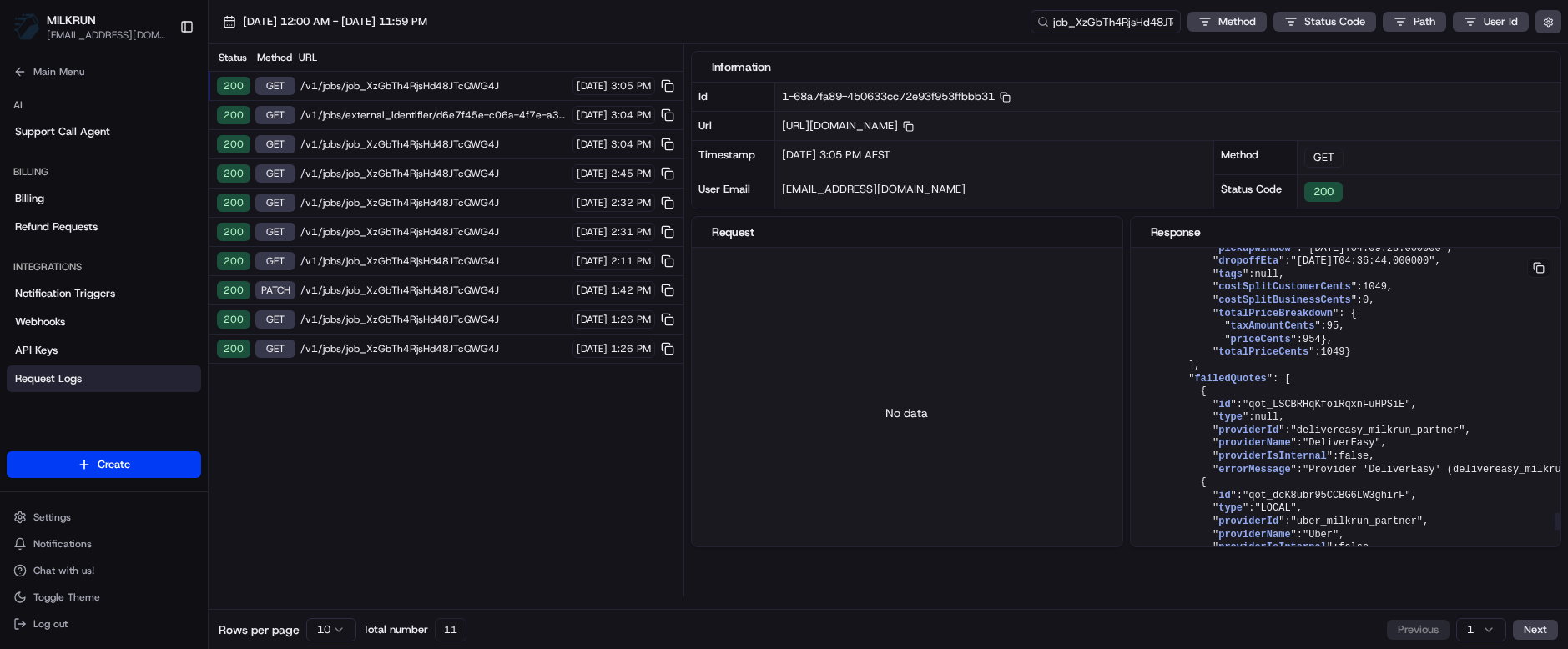
drag, startPoint x: 1180, startPoint y: 405, endPoint x: 1242, endPoint y: 405, distance: 62.0
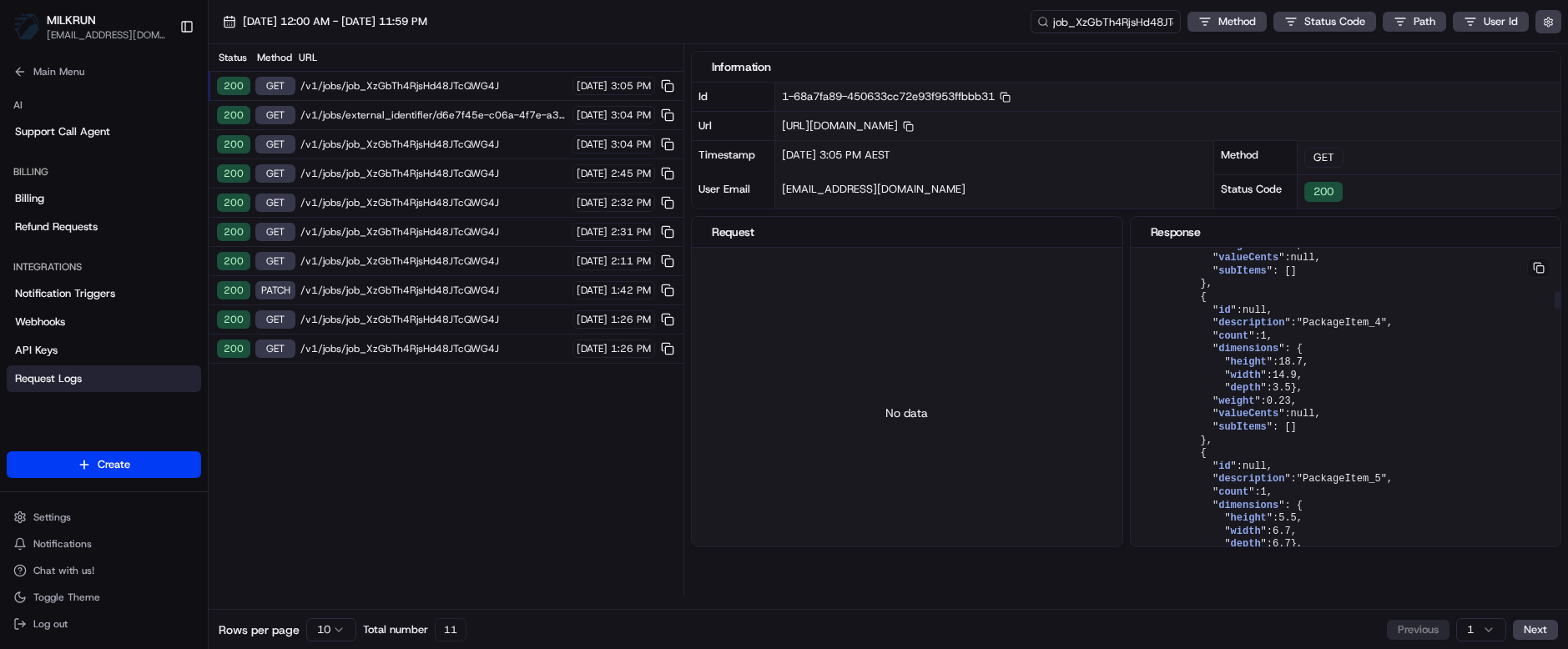
scroll to position [0, 0]
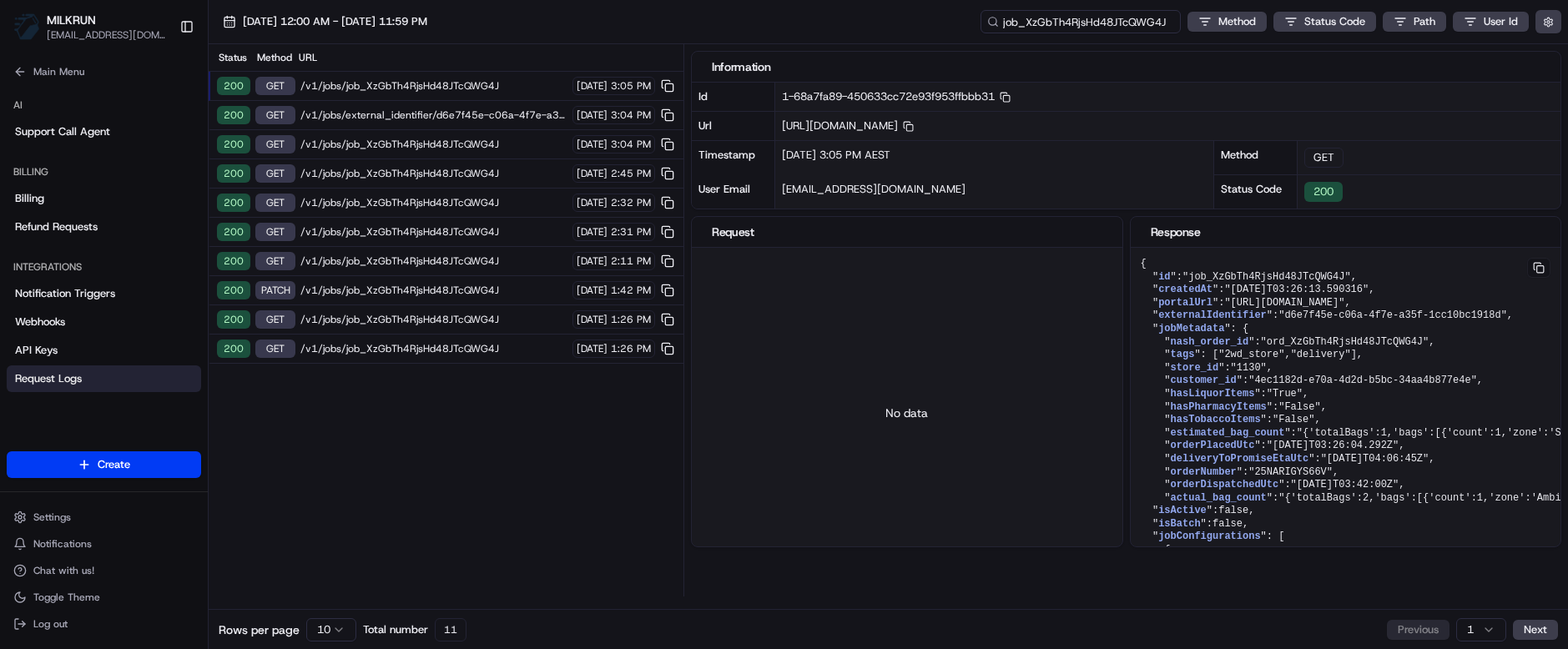
click at [1092, 30] on input "job_XzGbTh4RjsHd48JTcQWG4J" at bounding box center [1080, 22] width 200 height 24
